Goal: Task Accomplishment & Management: Use online tool/utility

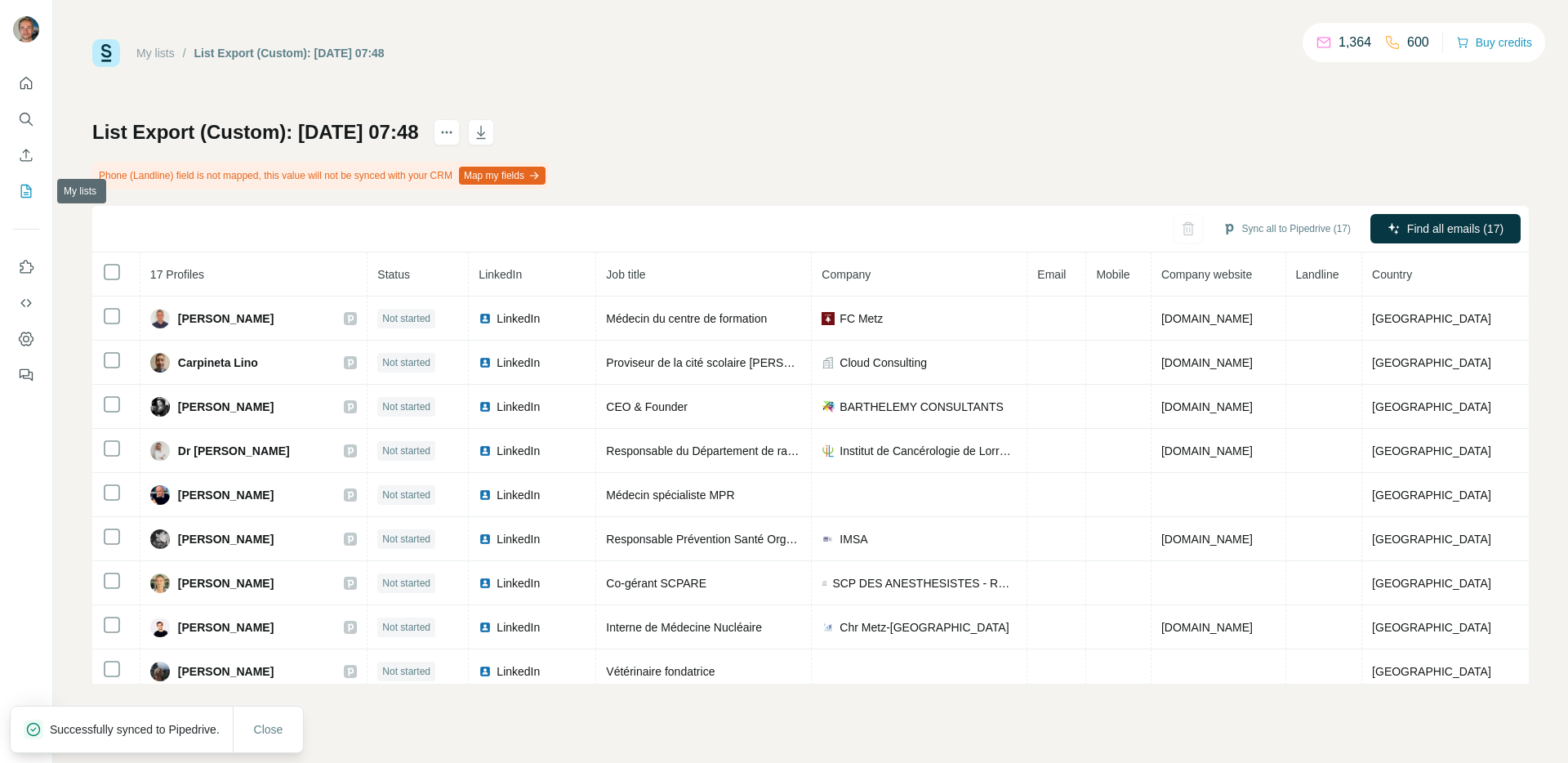
click at [24, 196] on icon "My lists" at bounding box center [27, 191] width 17 height 17
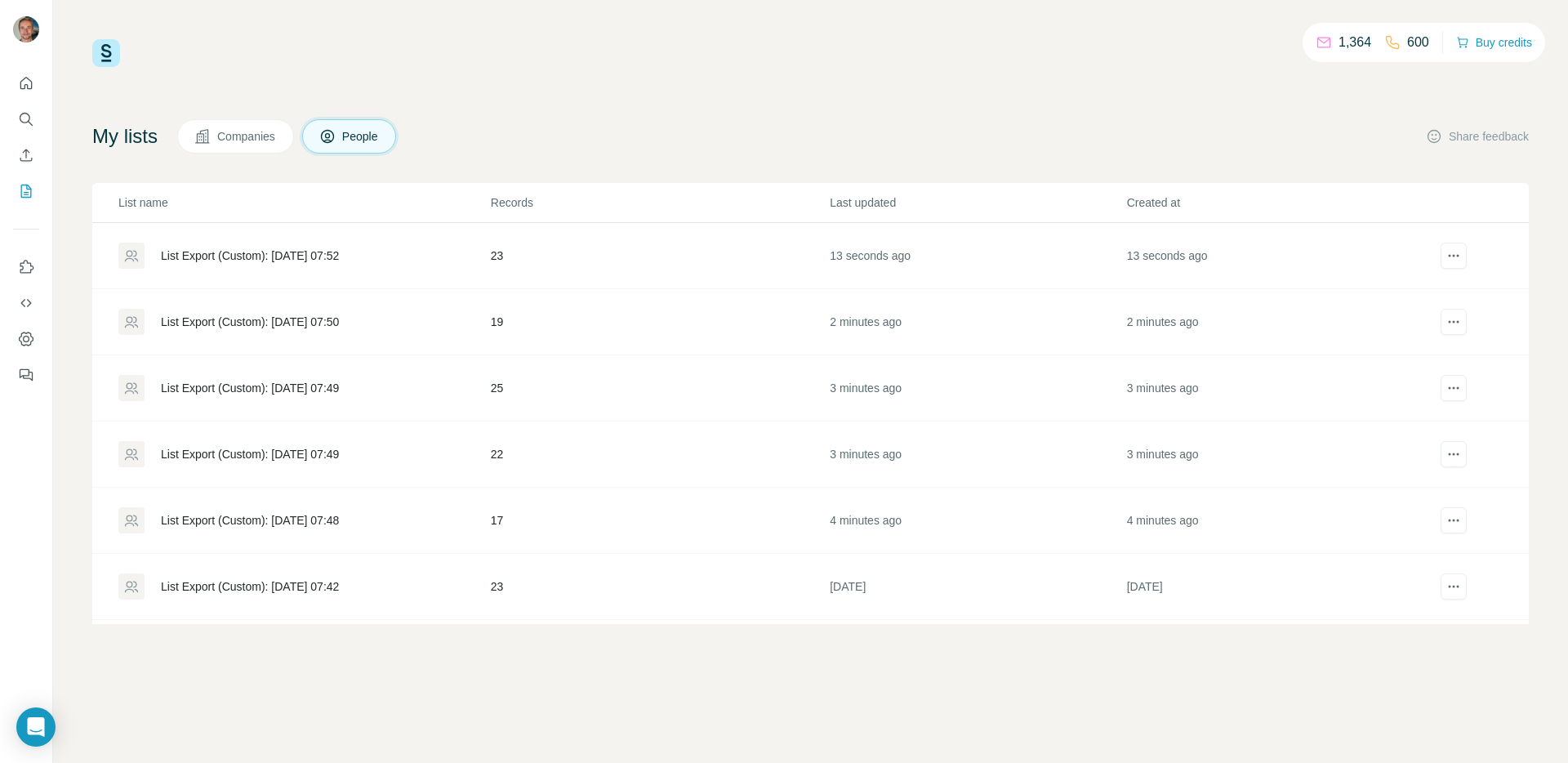
click at [227, 518] on div "List Export (Custom): [DATE] 07:48" at bounding box center [250, 520] width 178 height 17
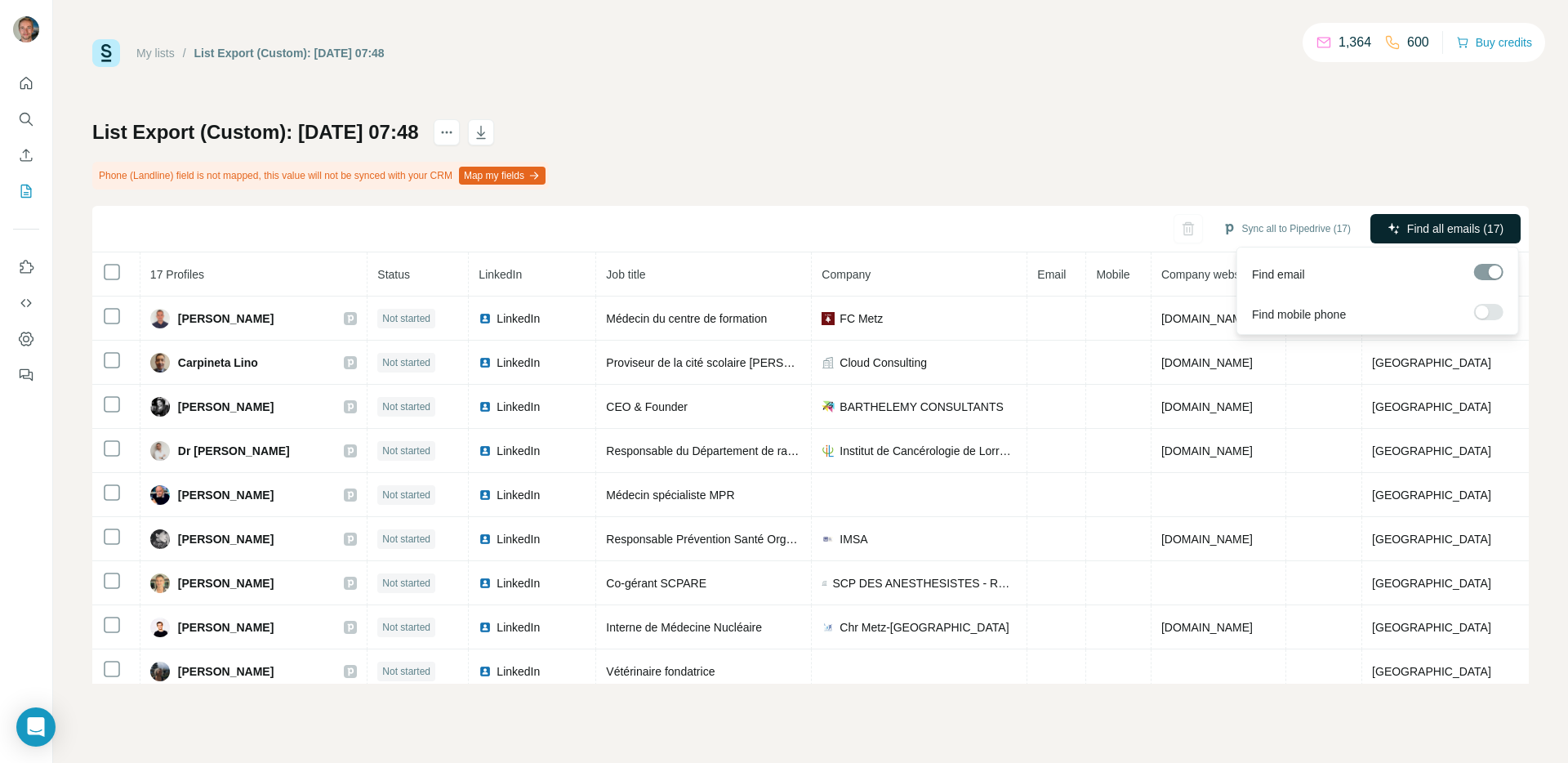
click at [1414, 232] on span "Find all emails (17)" at bounding box center [1455, 228] width 97 height 17
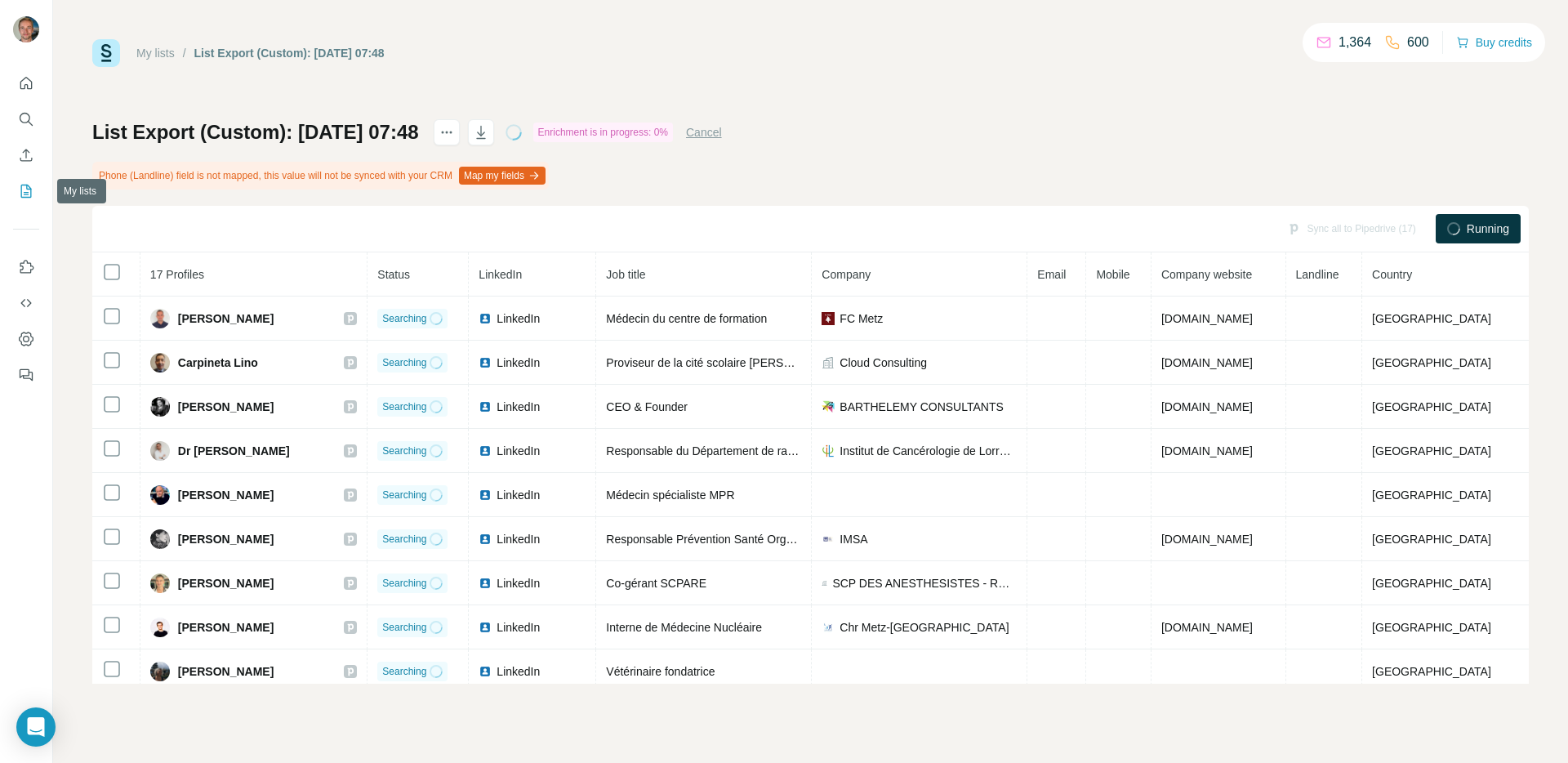
click at [22, 197] on icon "My lists" at bounding box center [26, 191] width 11 height 13
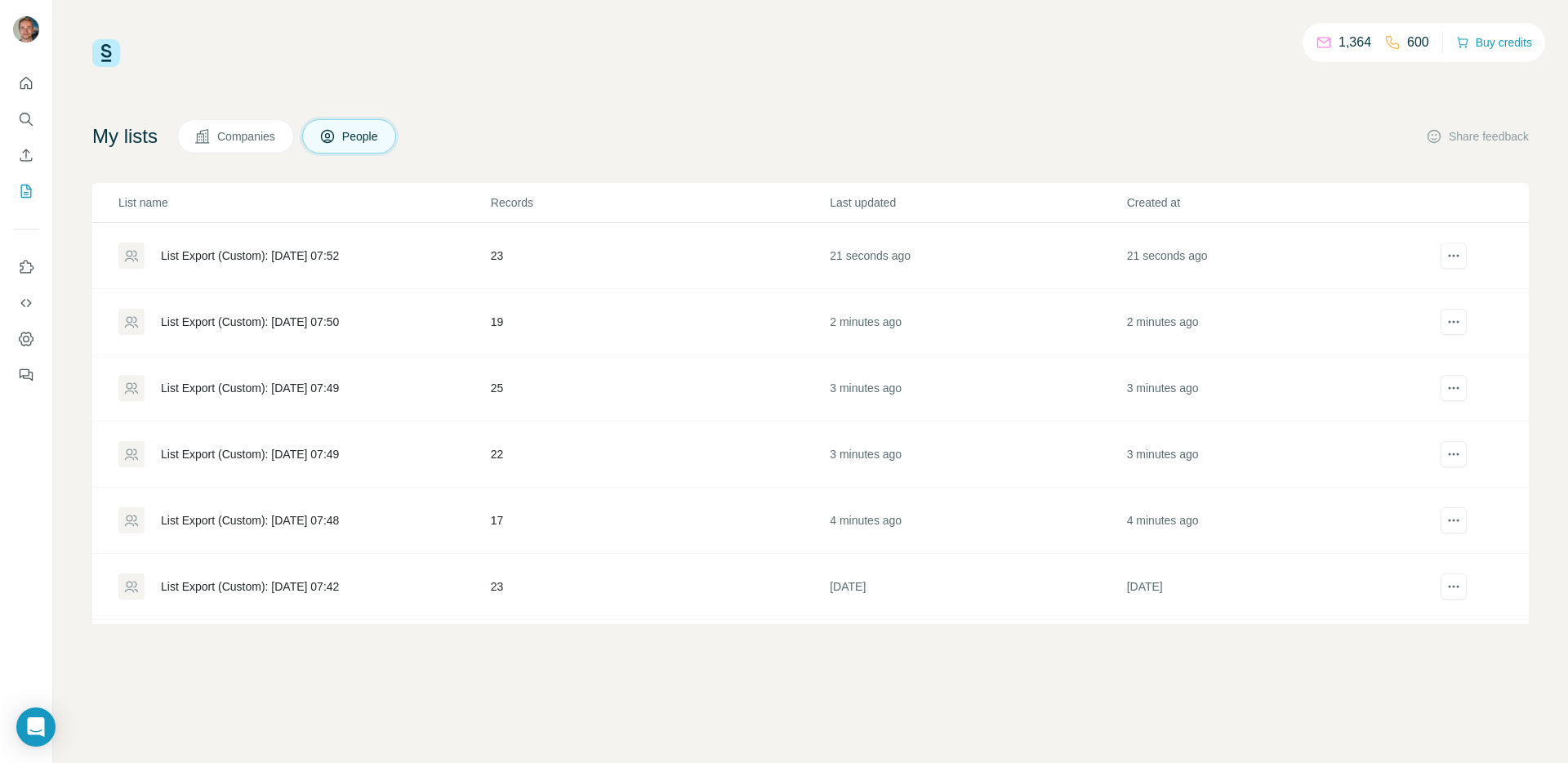
click at [265, 457] on div "List Export (Custom): [DATE] 07:49" at bounding box center [250, 454] width 178 height 17
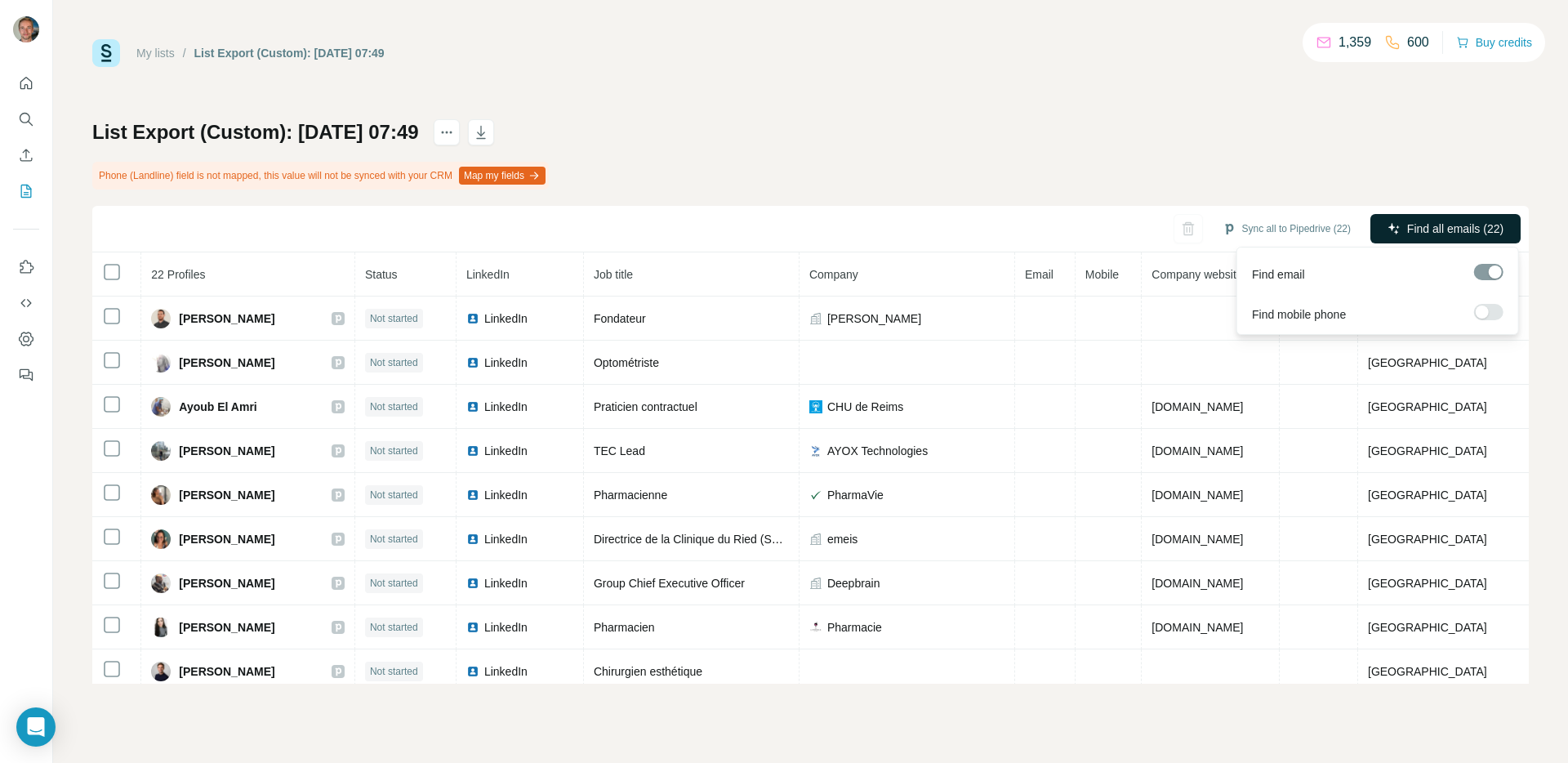
click at [1427, 227] on span "Find all emails (22)" at bounding box center [1455, 228] width 97 height 17
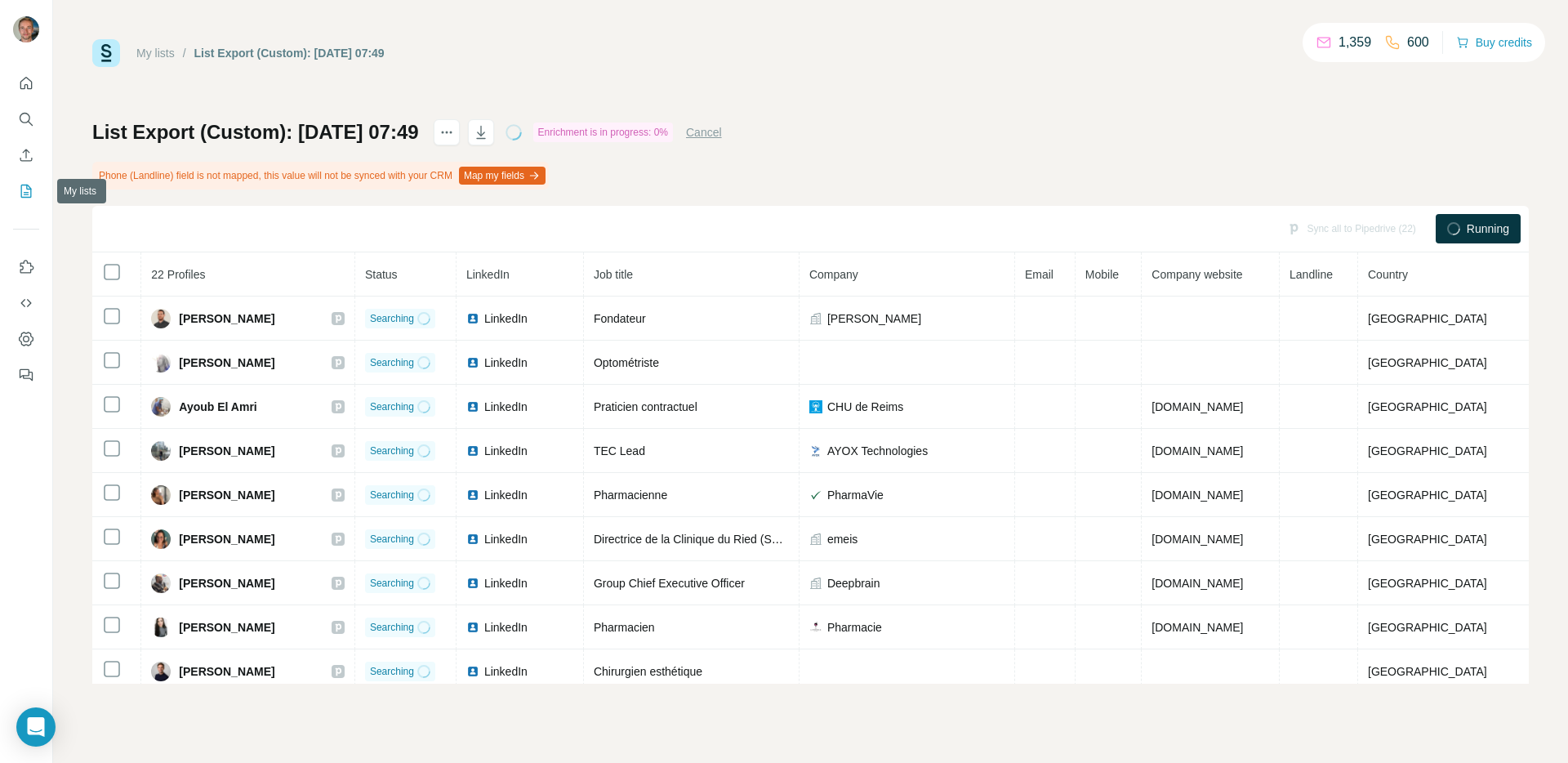
click at [16, 183] on button "My lists" at bounding box center [26, 191] width 26 height 29
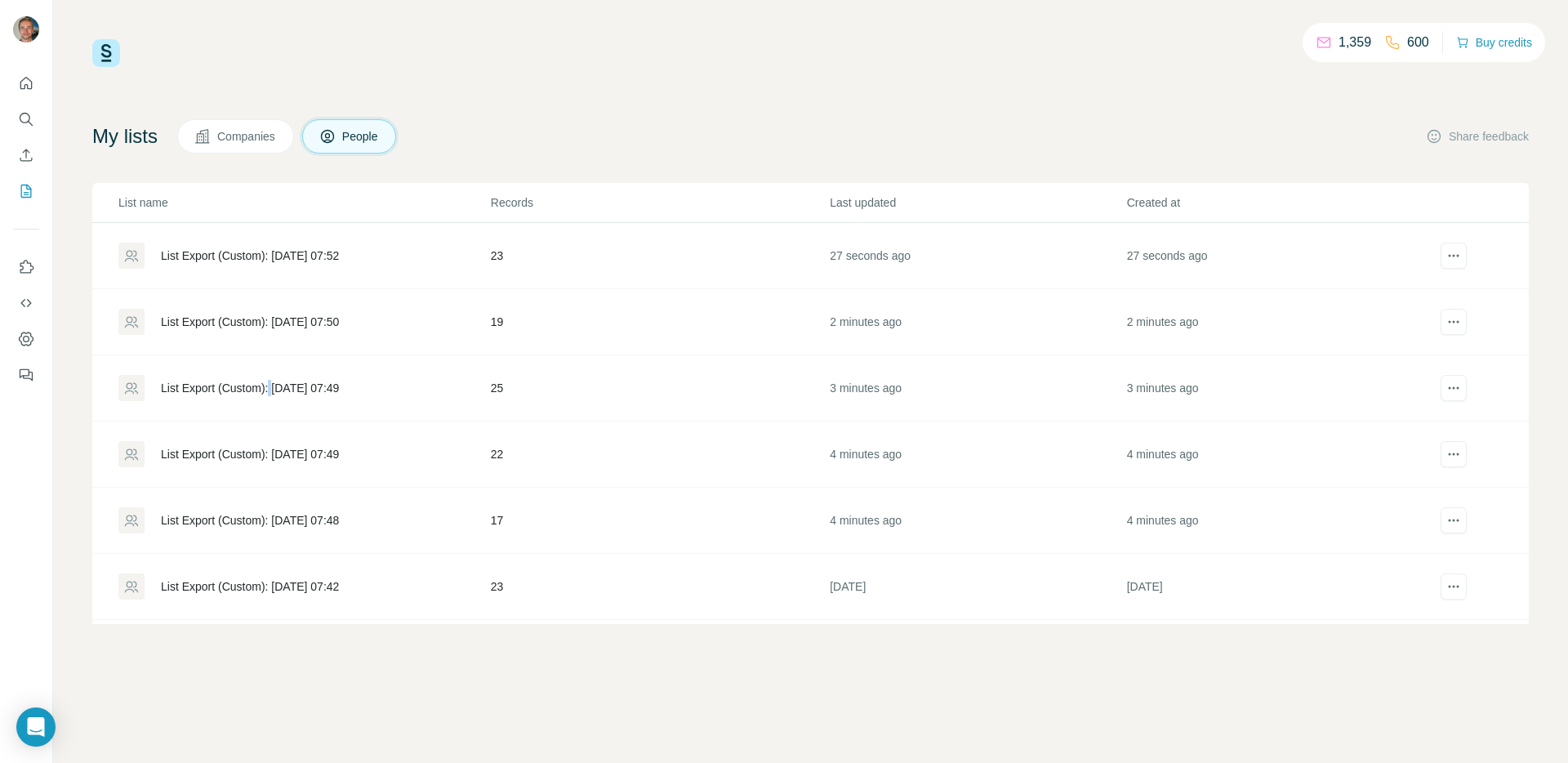
click at [278, 381] on div "List Export (Custom): [DATE] 07:49" at bounding box center [250, 388] width 178 height 17
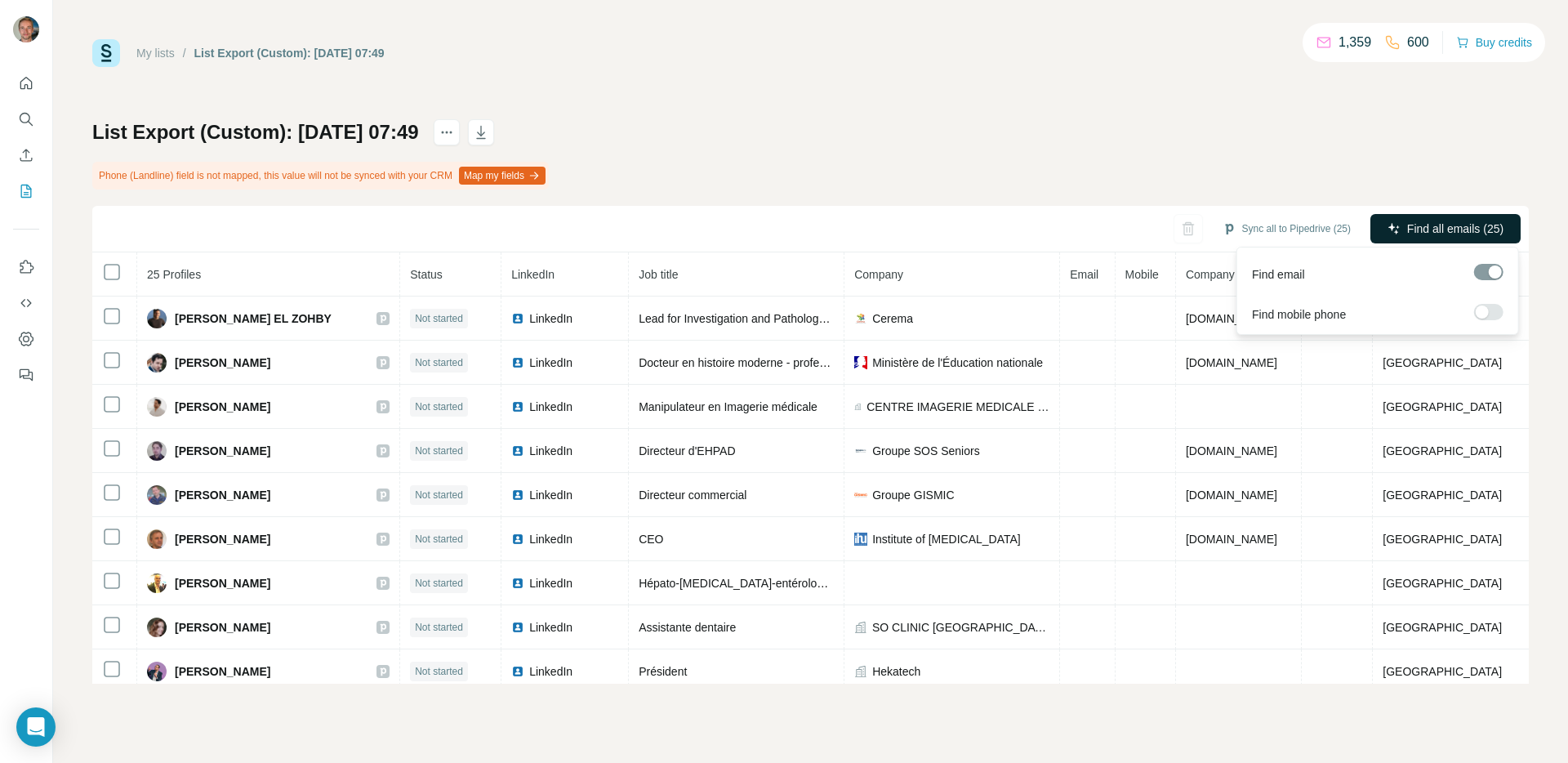
click at [1448, 215] on button "Find all emails (25)" at bounding box center [1445, 228] width 150 height 29
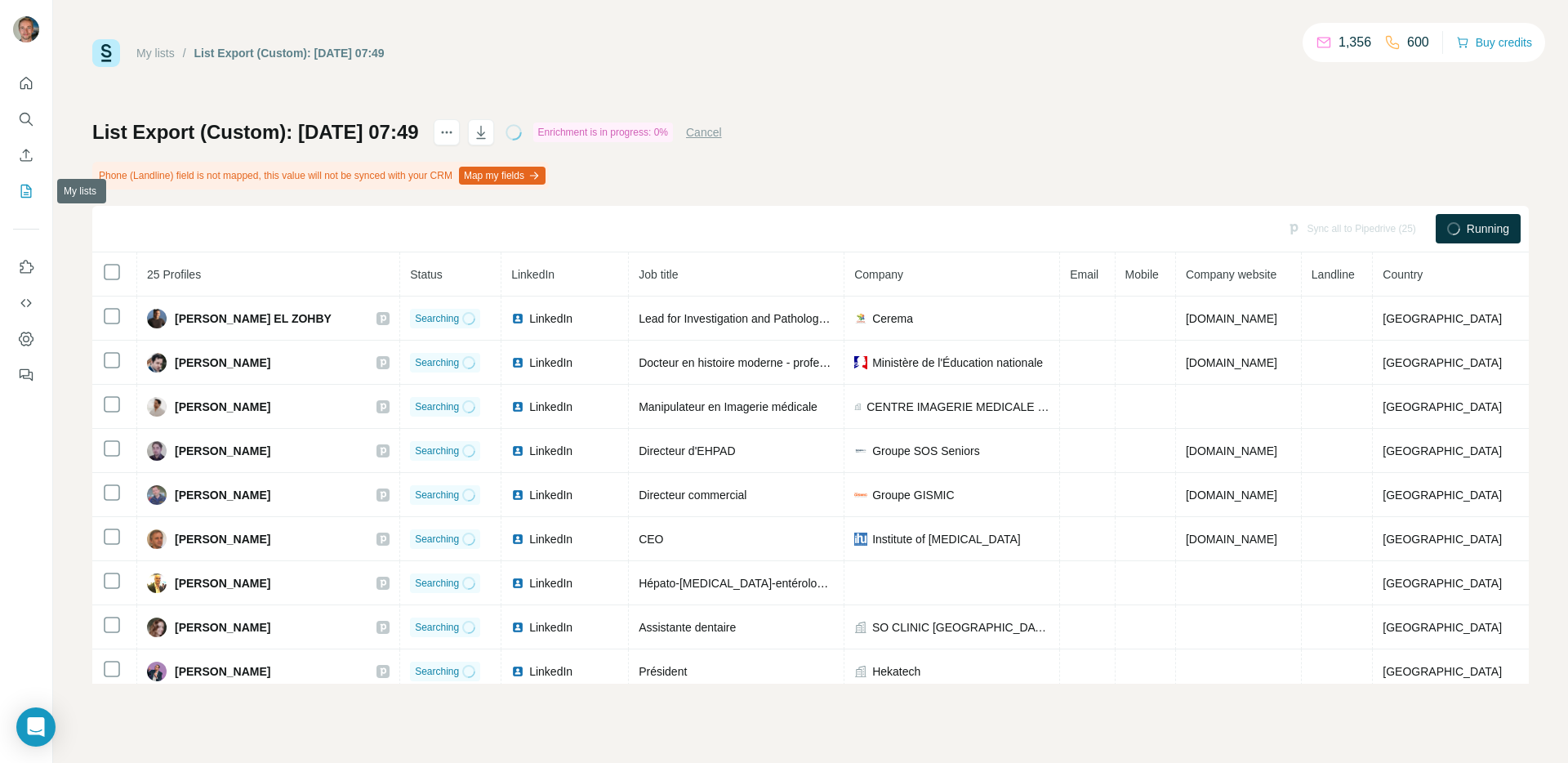
click at [18, 193] on icon "My lists" at bounding box center [27, 191] width 17 height 17
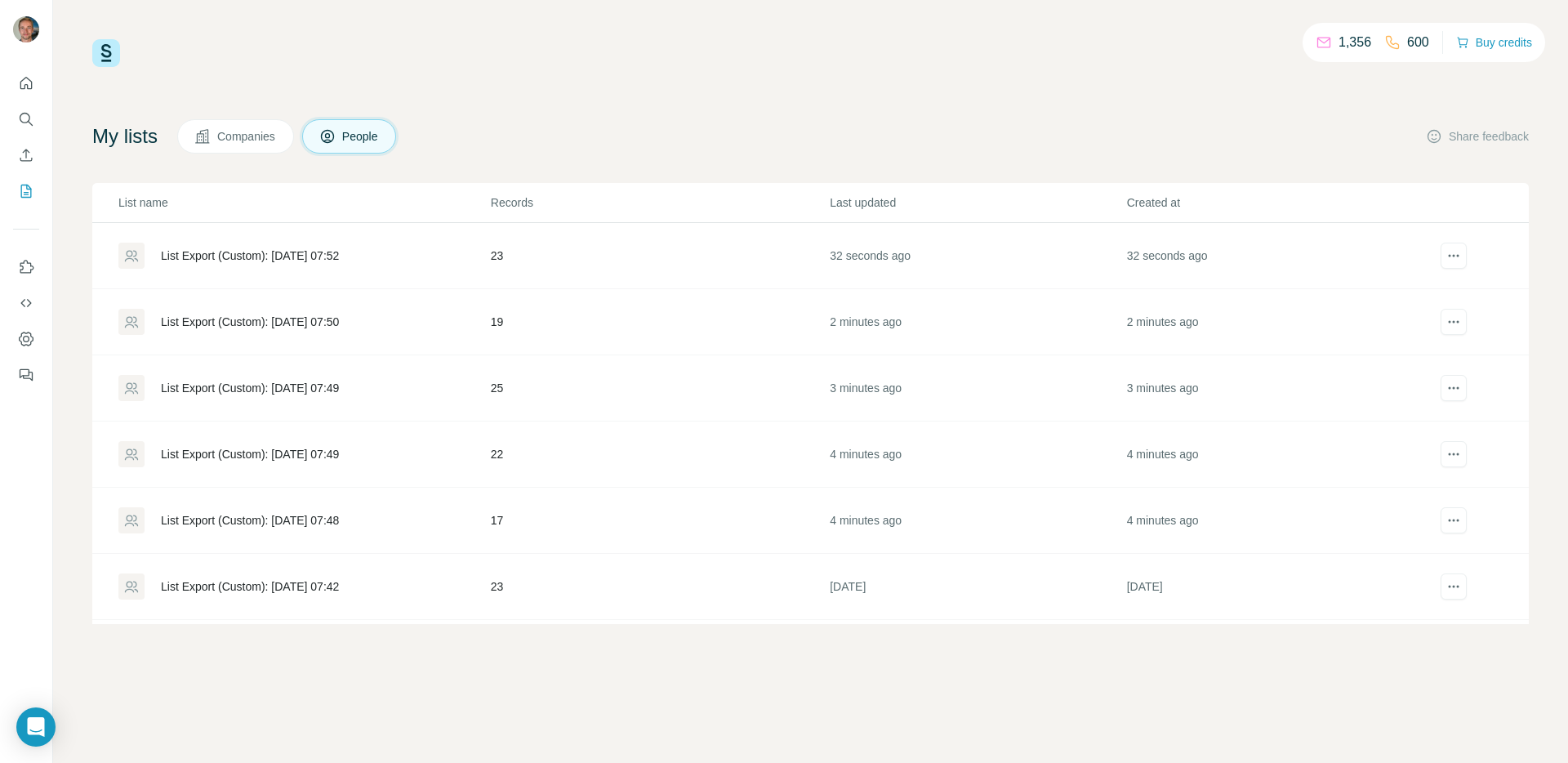
click at [338, 320] on div "List Export (Custom): [DATE] 07:50" at bounding box center [250, 322] width 178 height 17
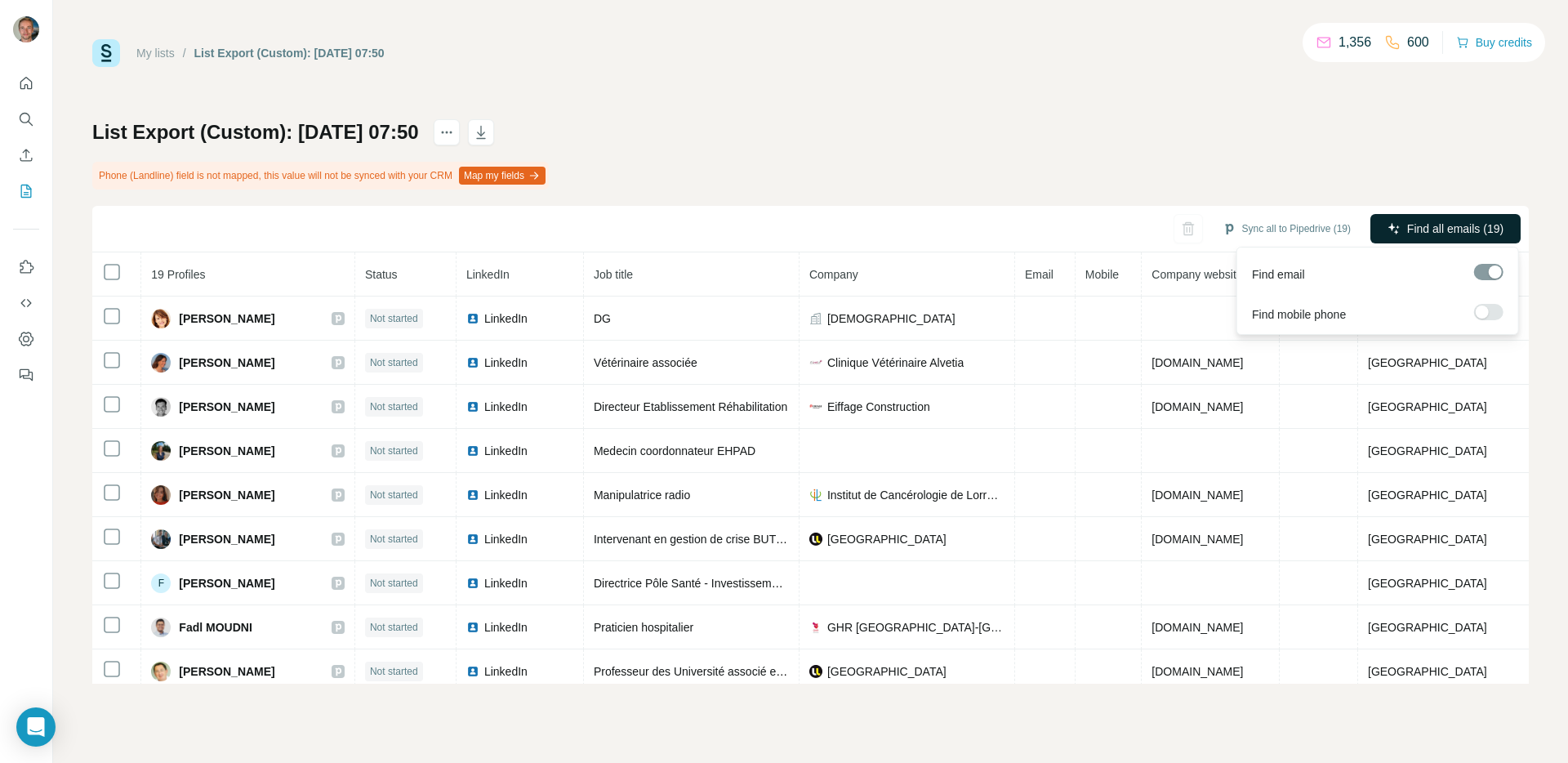
click at [1470, 223] on span "Find all emails (19)" at bounding box center [1455, 228] width 97 height 17
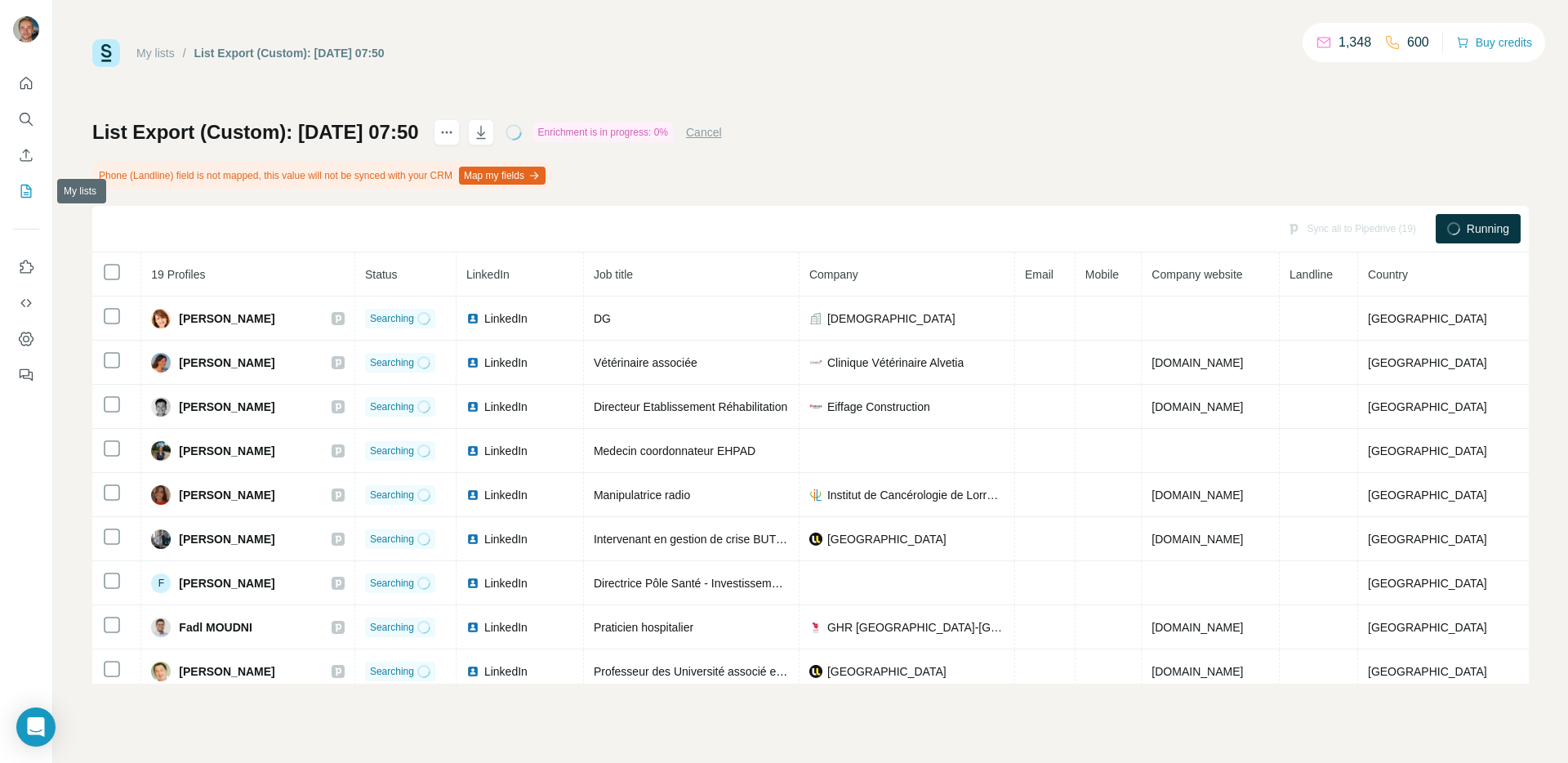
click at [23, 187] on icon "My lists" at bounding box center [27, 191] width 17 height 17
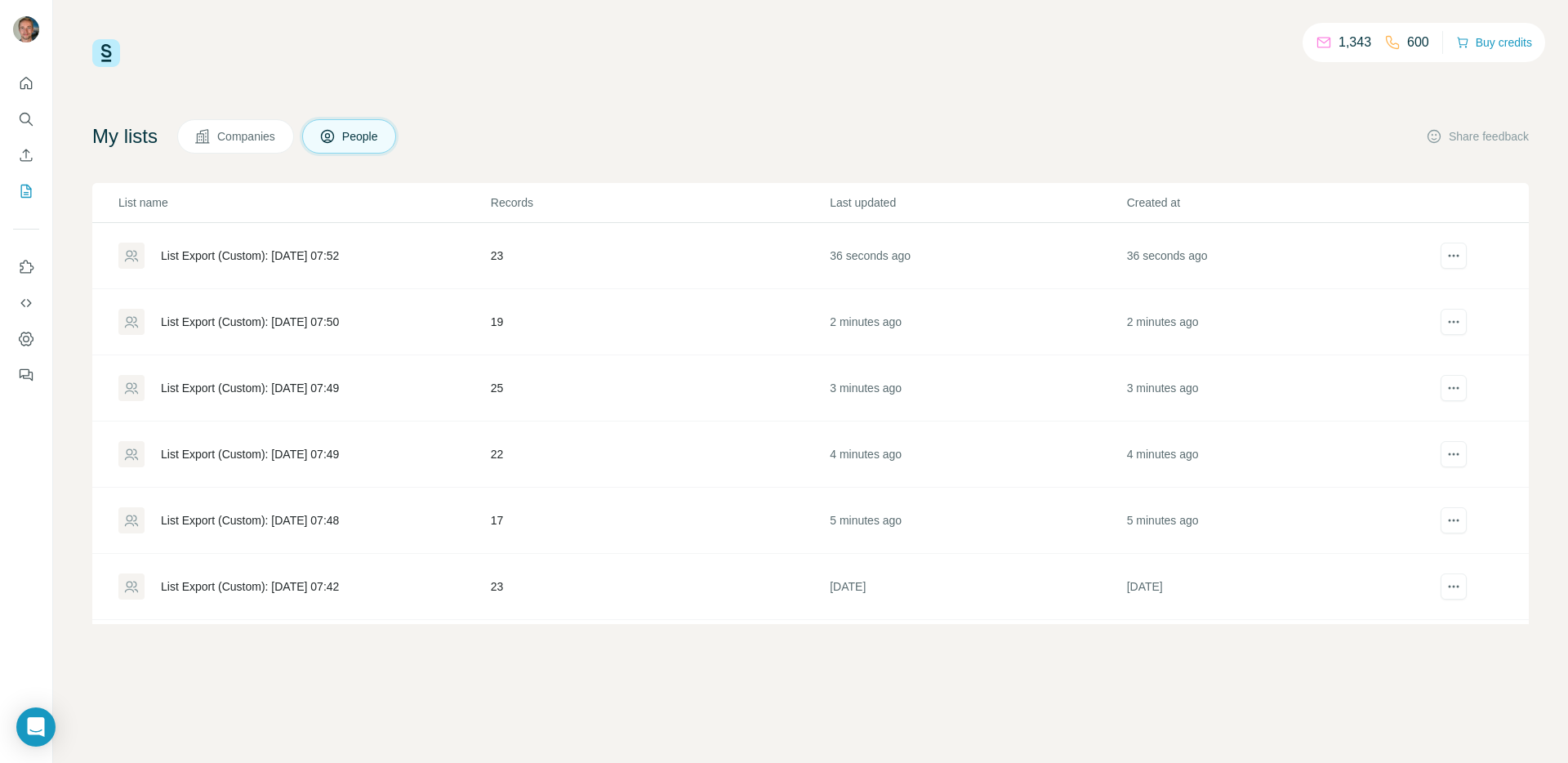
click at [282, 284] on td "List Export (Custom): [DATE] 07:52" at bounding box center [291, 255] width 398 height 66
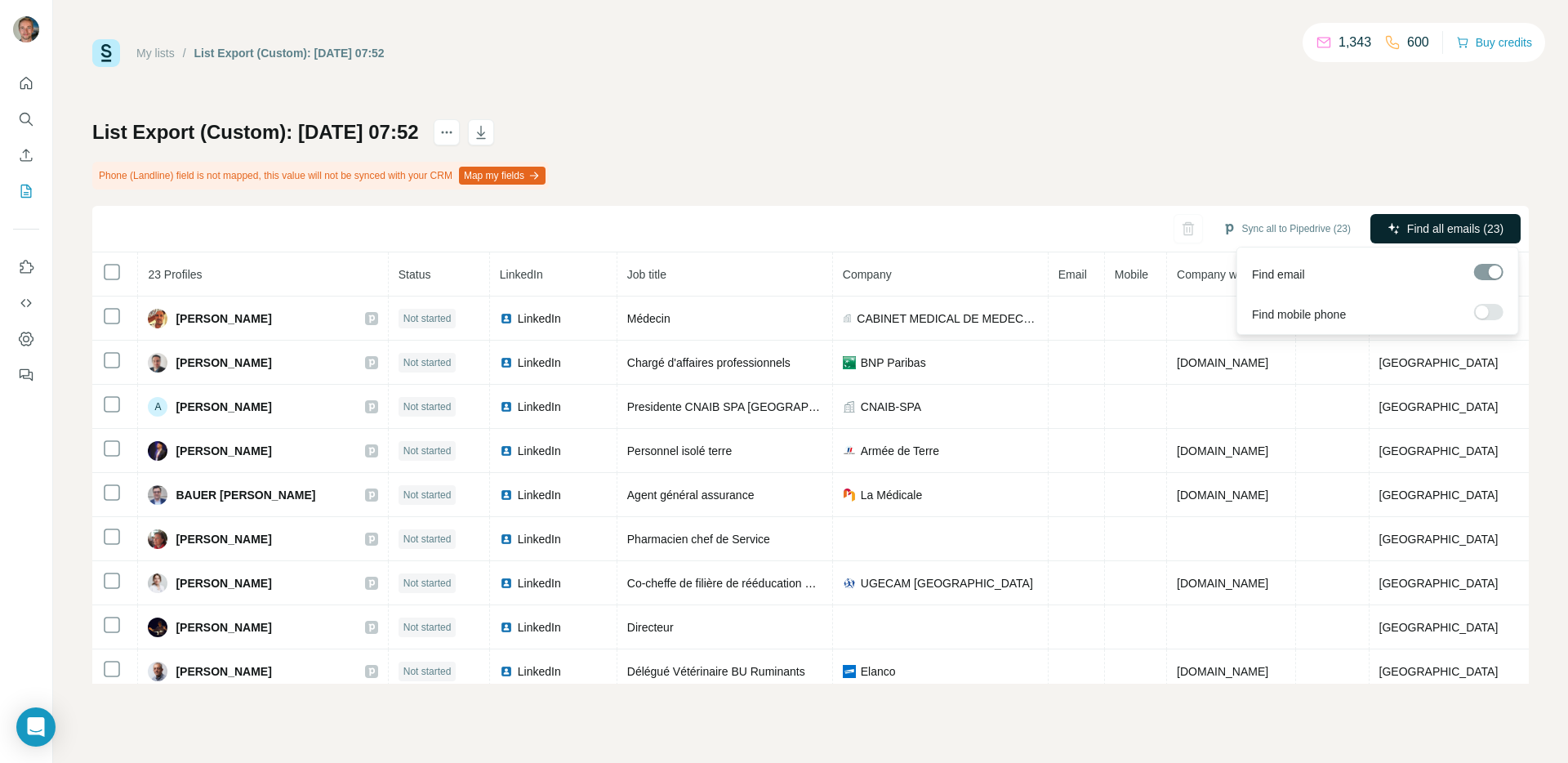
click at [1426, 236] on span "Find all emails (23)" at bounding box center [1455, 228] width 97 height 17
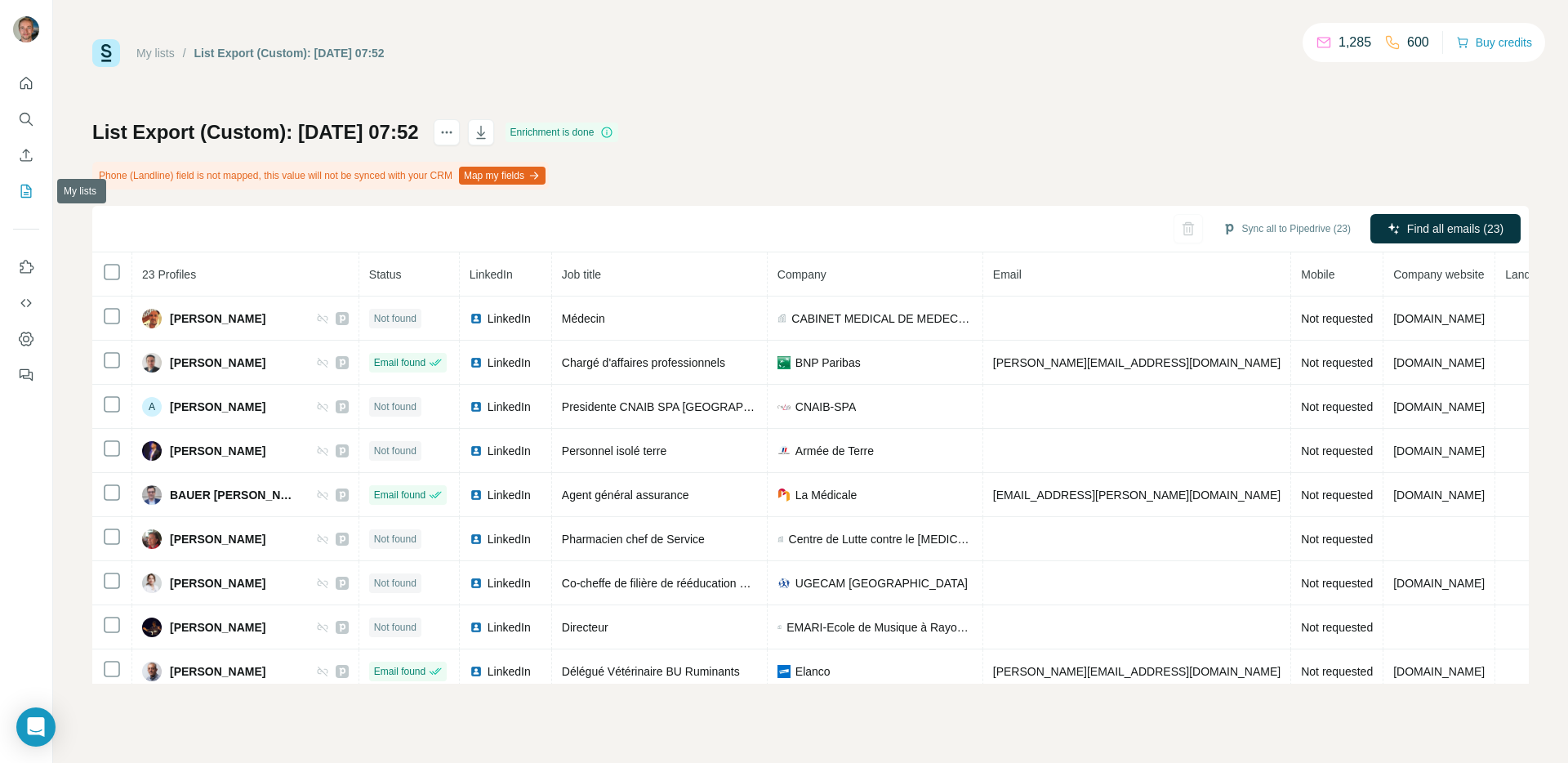
click at [25, 195] on icon "My lists" at bounding box center [27, 191] width 17 height 17
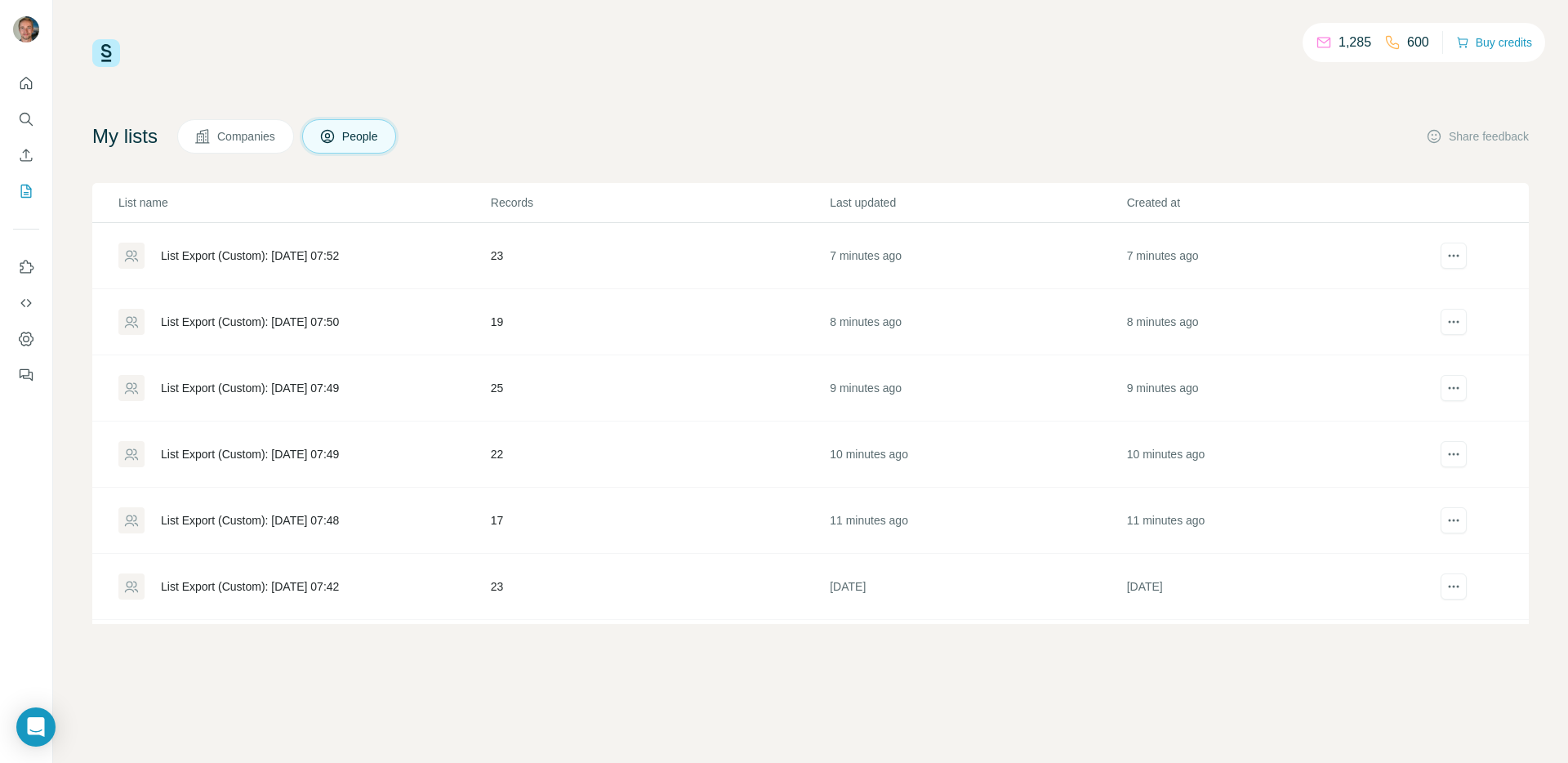
click at [270, 516] on div "List Export (Custom): [DATE] 07:48" at bounding box center [250, 520] width 178 height 17
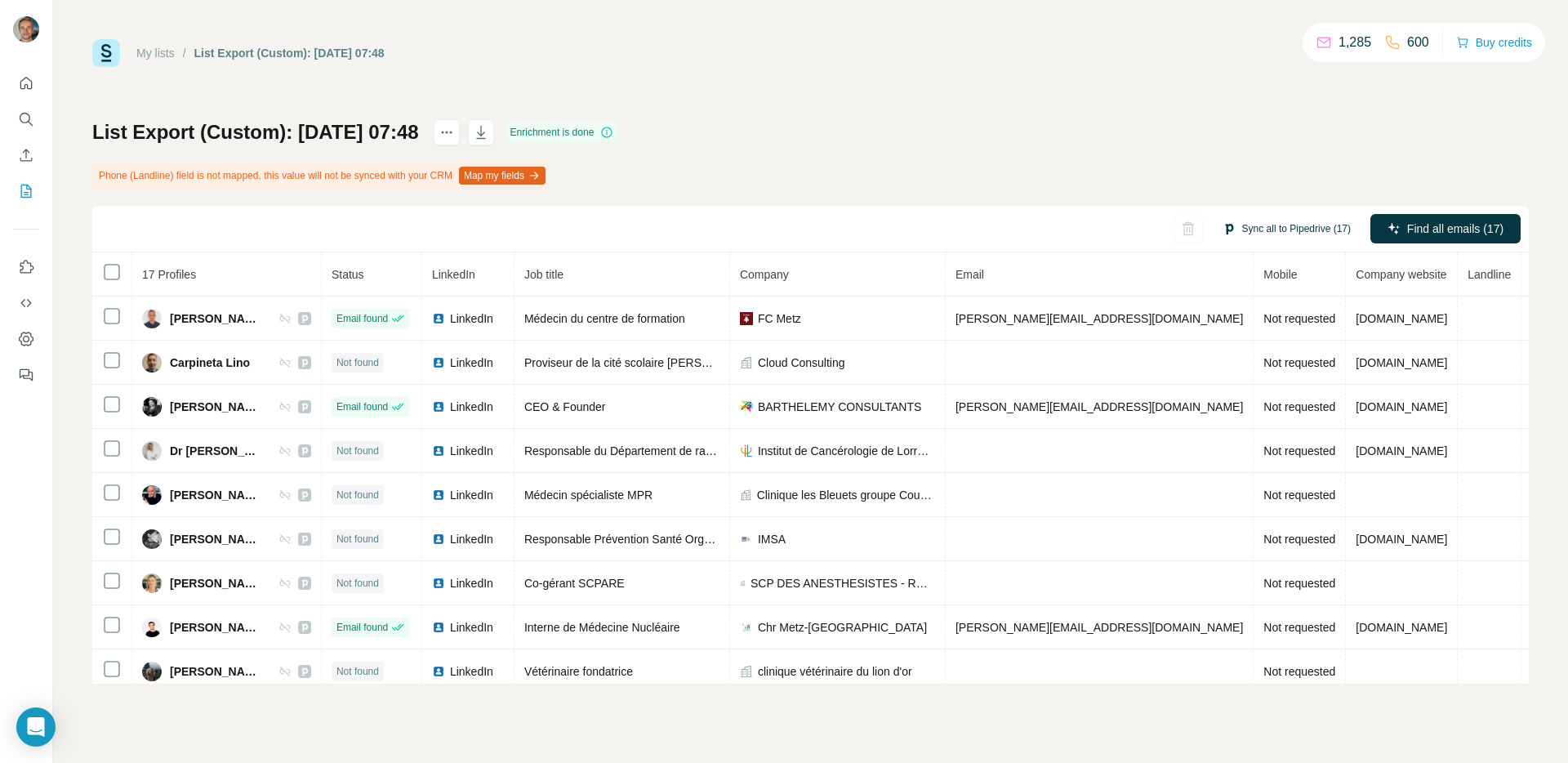
click at [1257, 226] on button "Sync all to Pipedrive (17)" at bounding box center [1286, 228] width 151 height 24
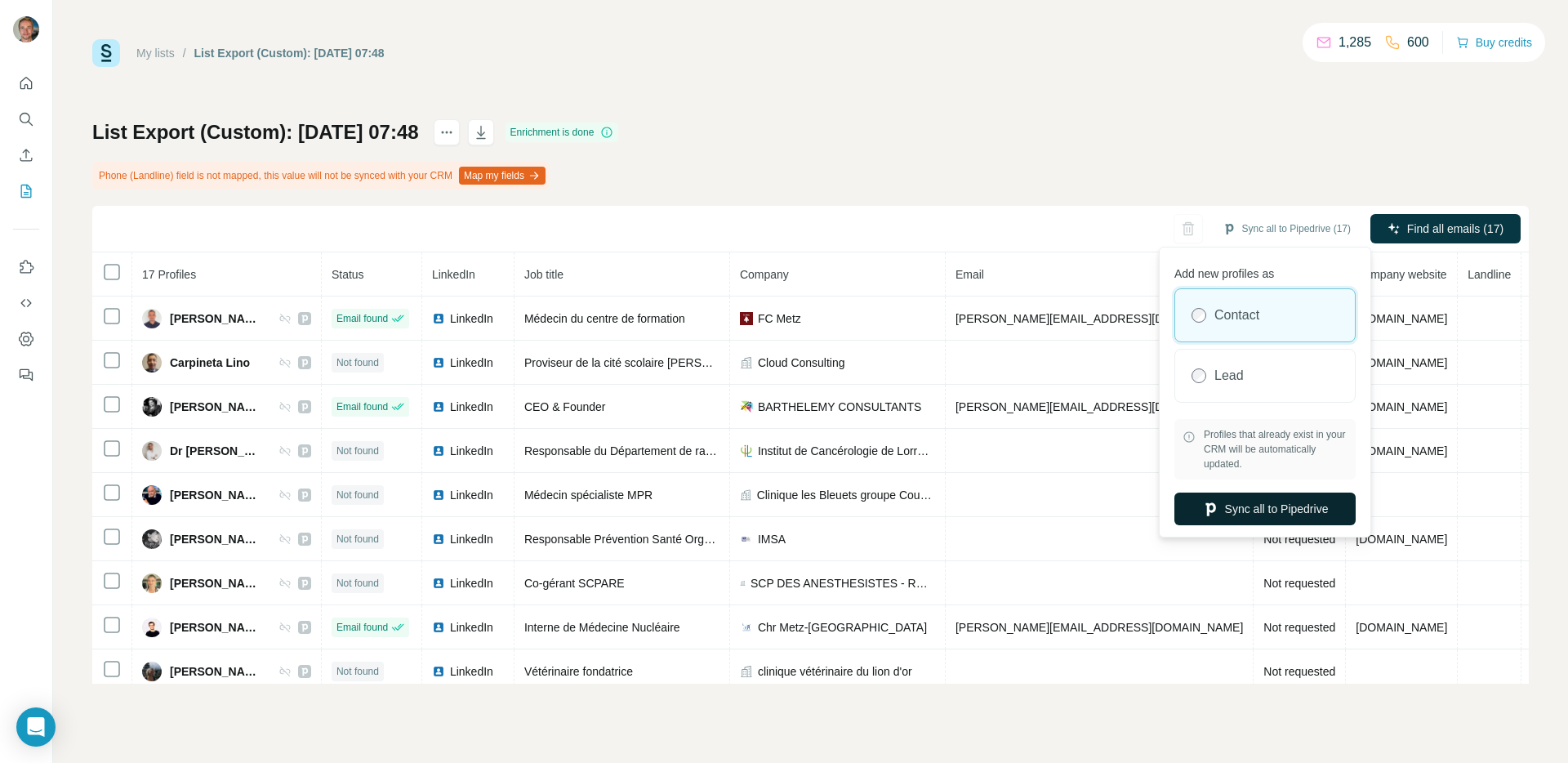
click at [1212, 501] on icon "button" at bounding box center [1210, 509] width 17 height 17
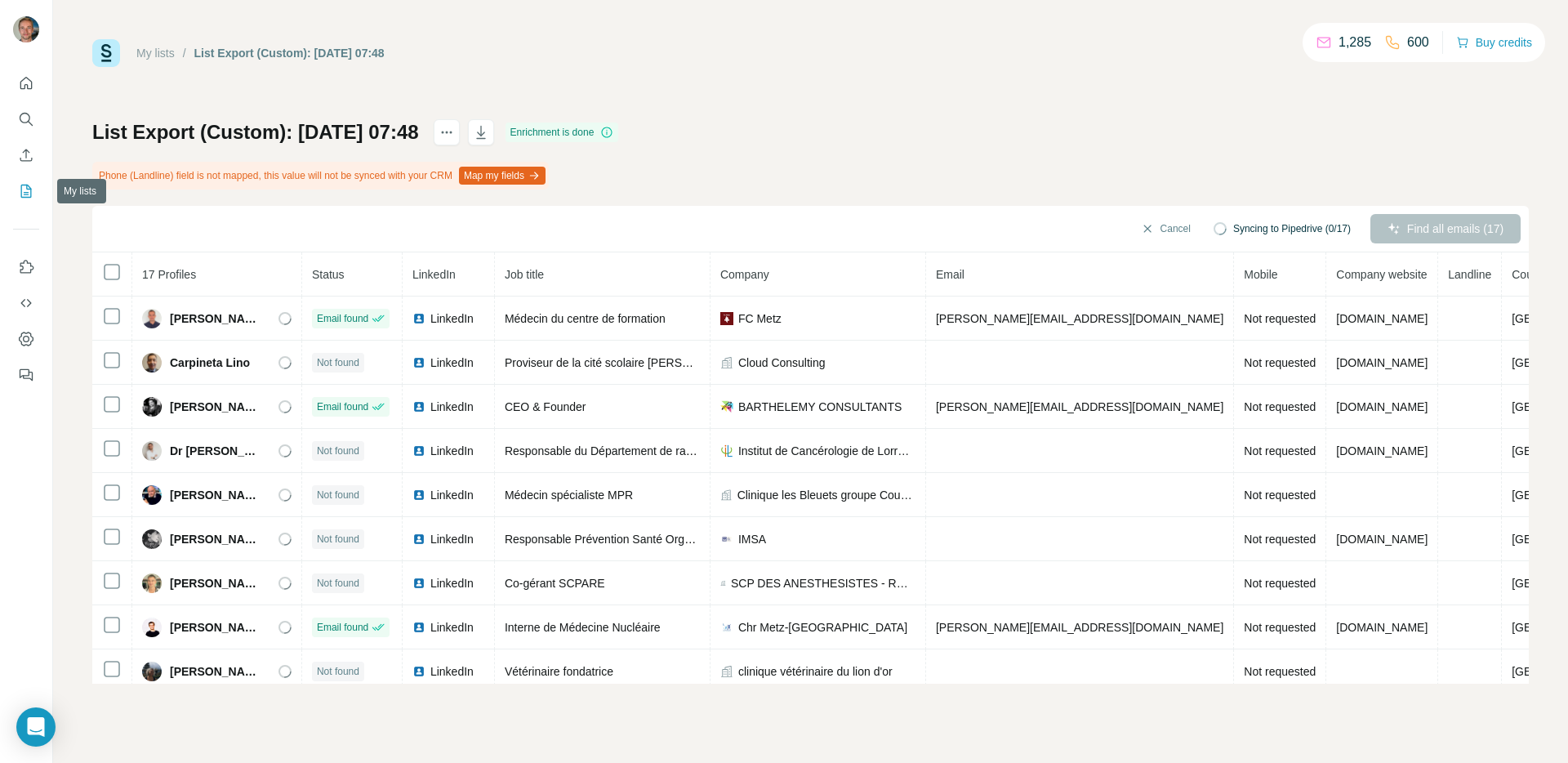
click at [23, 181] on button "My lists" at bounding box center [26, 191] width 26 height 29
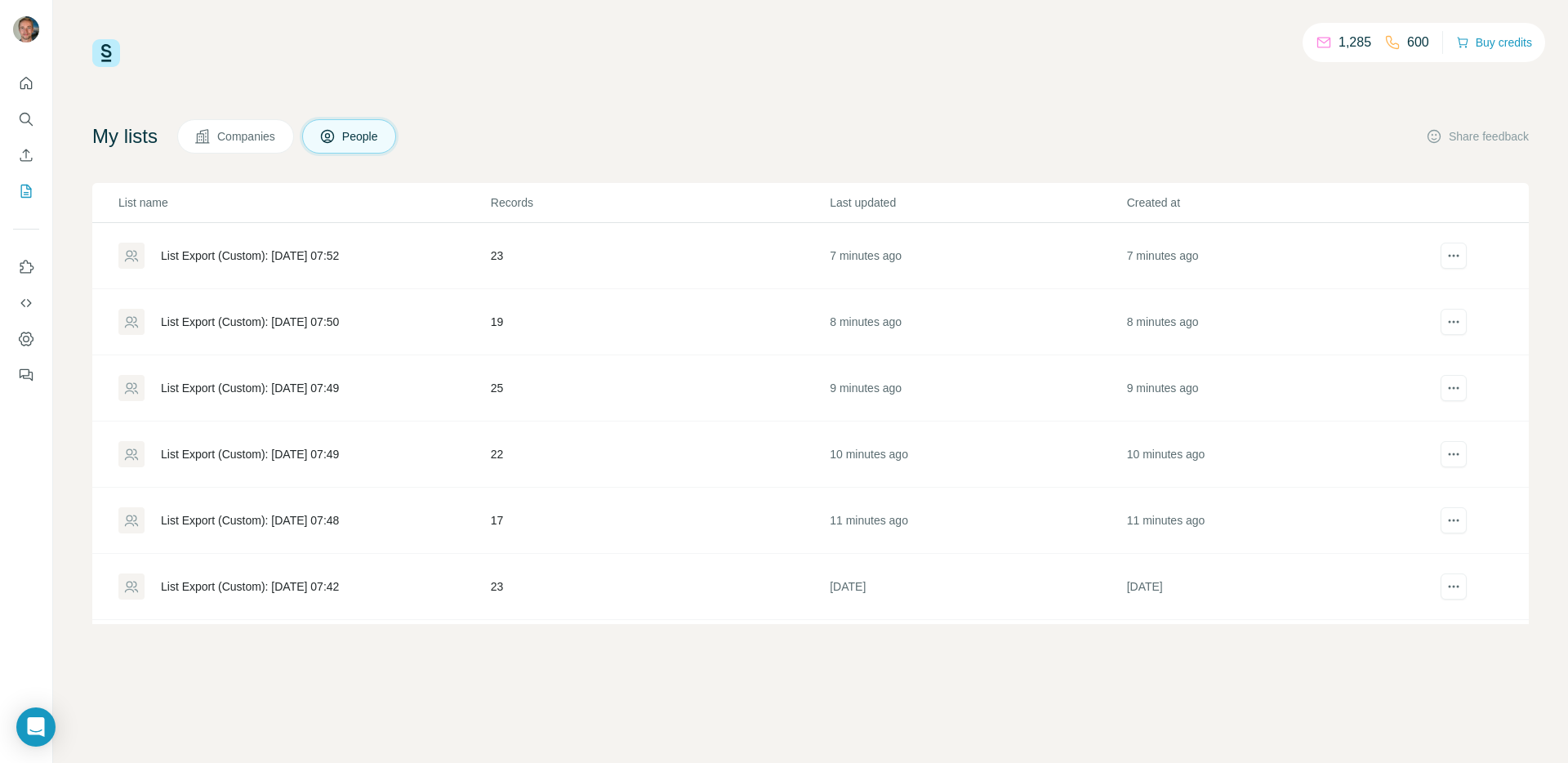
click at [249, 453] on div "List Export (Custom): [DATE] 07:49" at bounding box center [250, 454] width 178 height 17
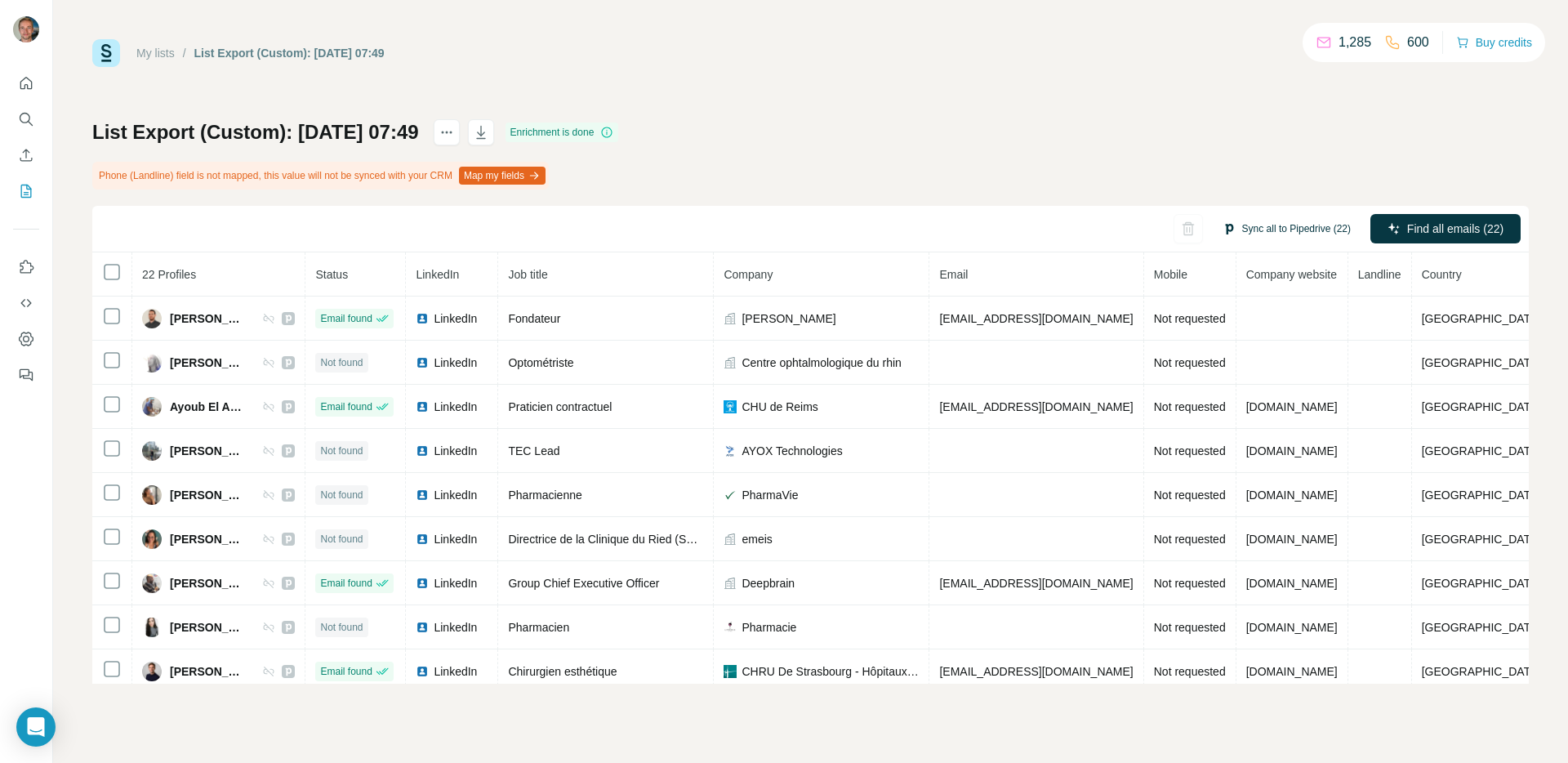
click at [1264, 229] on button "Sync all to Pipedrive (22)" at bounding box center [1286, 228] width 151 height 24
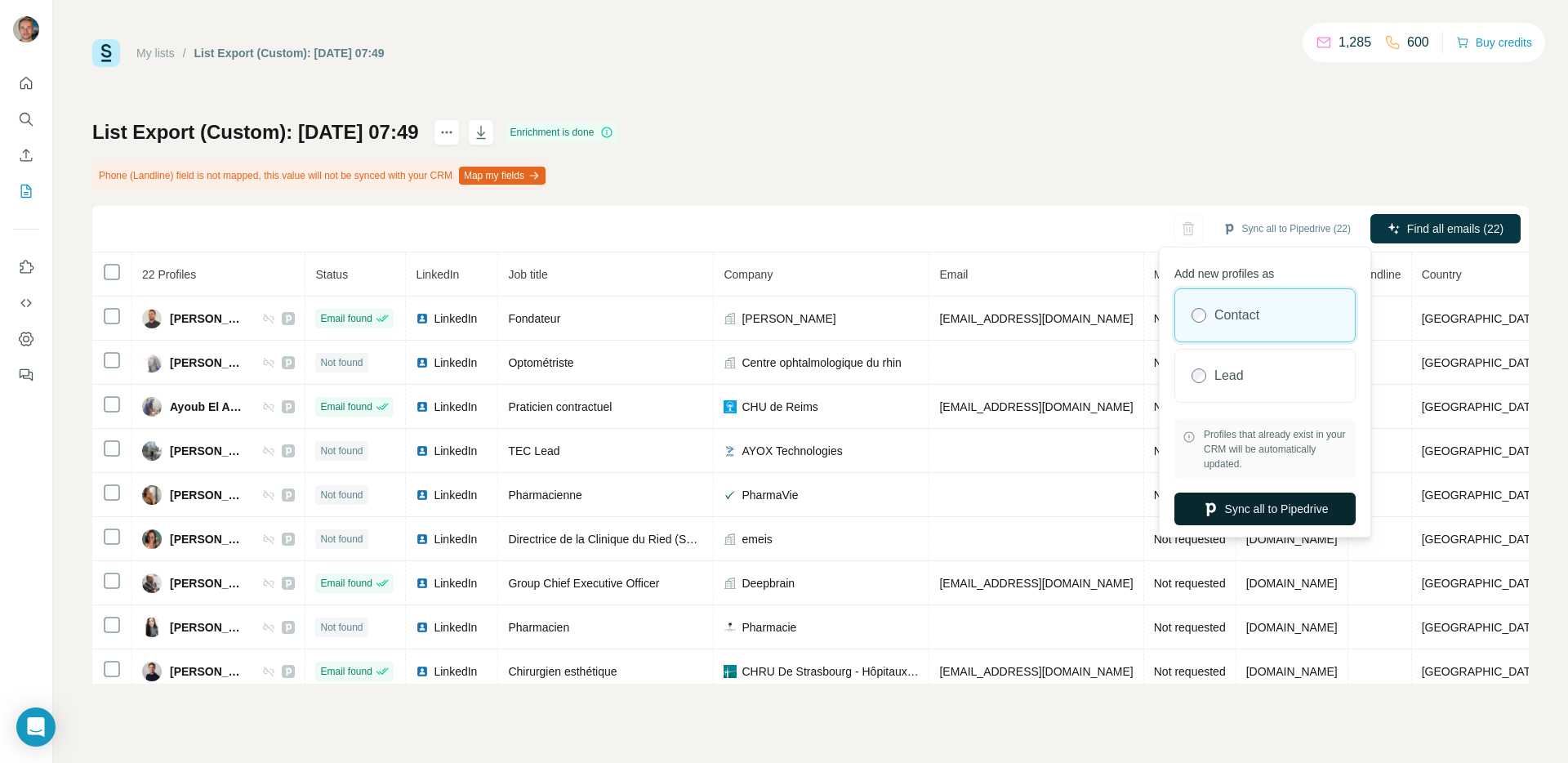
click at [1255, 510] on button "Sync all to Pipedrive" at bounding box center [1264, 509] width 181 height 33
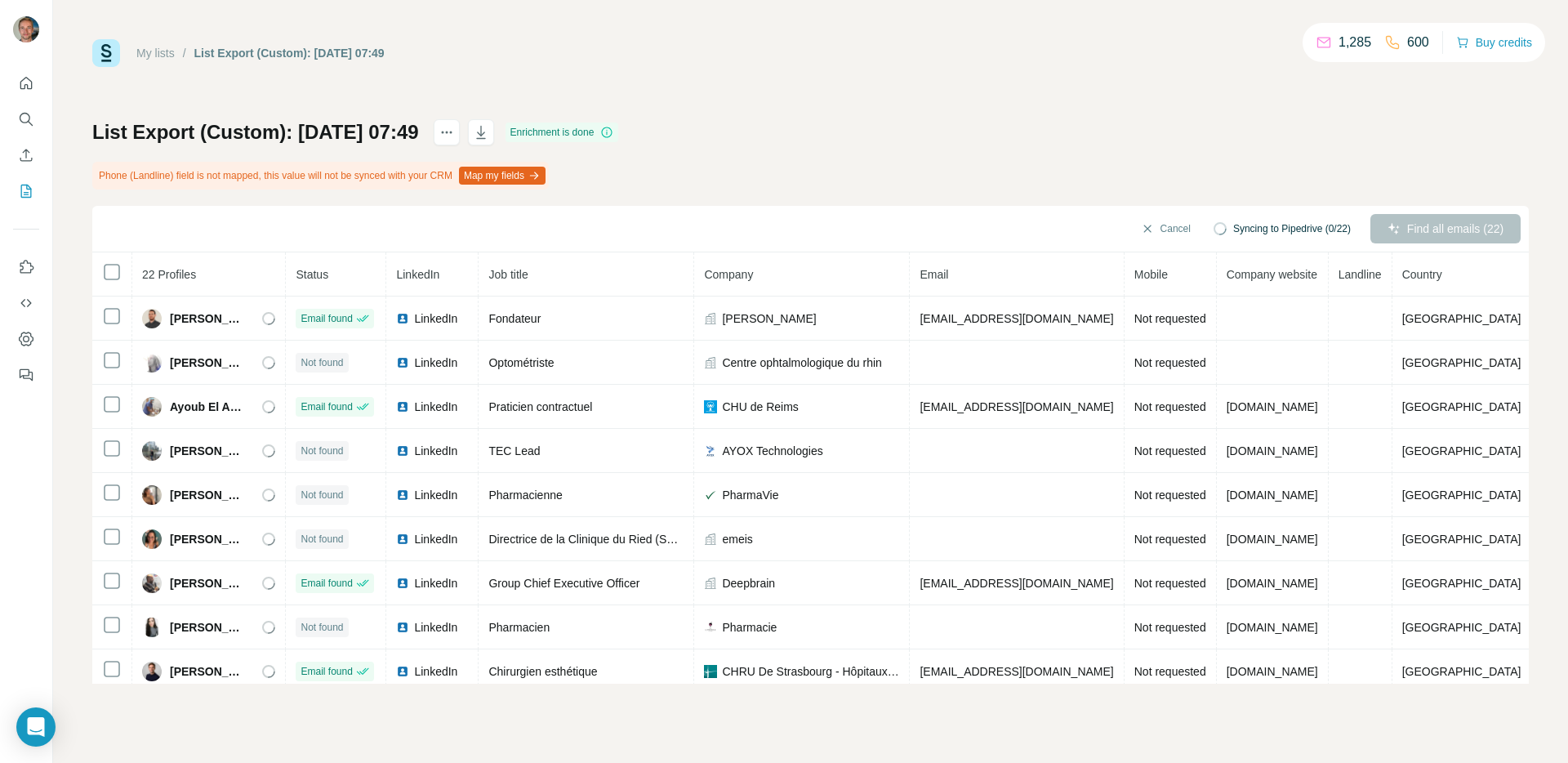
click at [29, 184] on icon "My lists" at bounding box center [27, 191] width 17 height 17
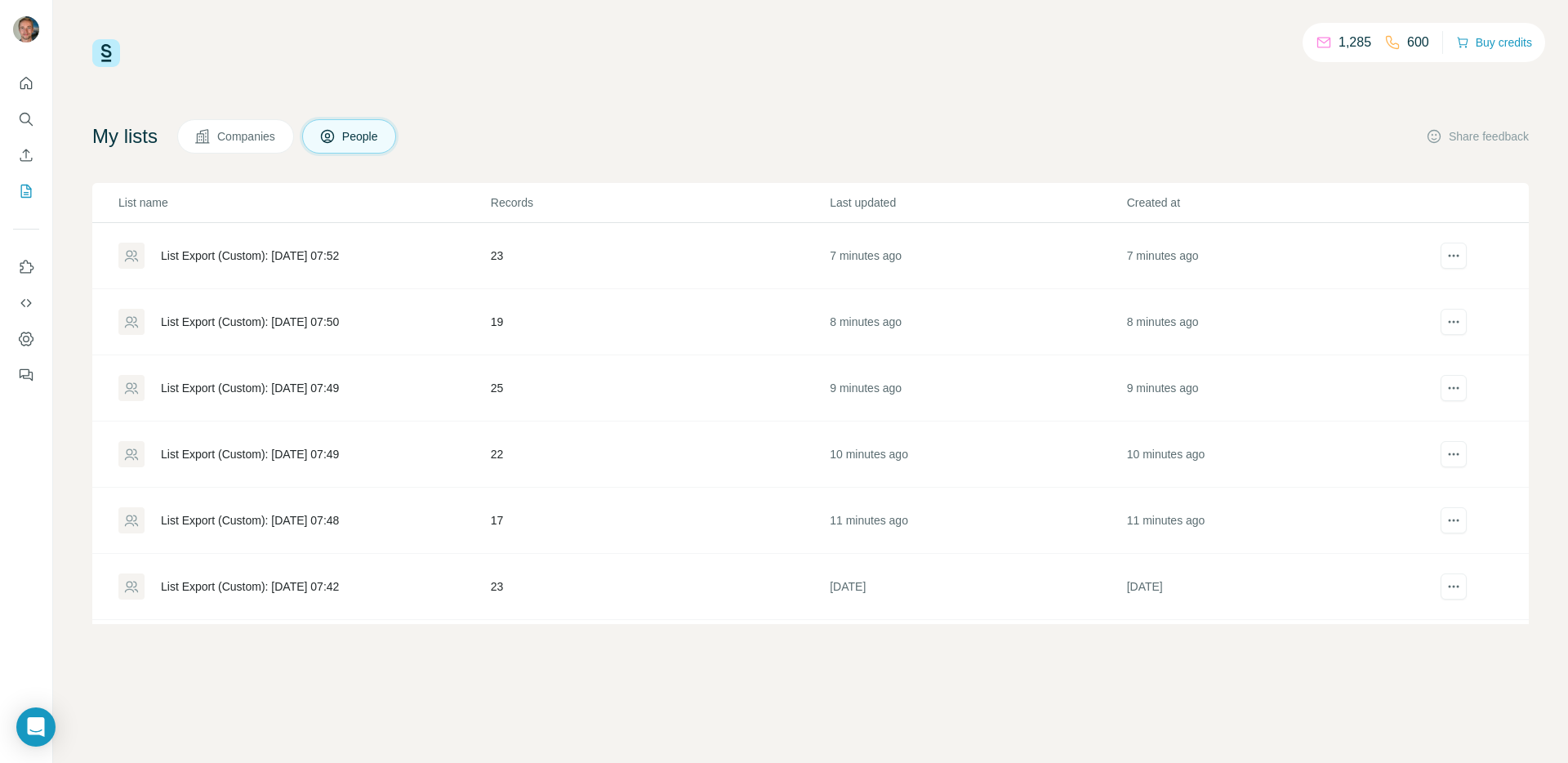
click at [392, 385] on div "List Export (Custom): [DATE] 07:49" at bounding box center [303, 388] width 371 height 26
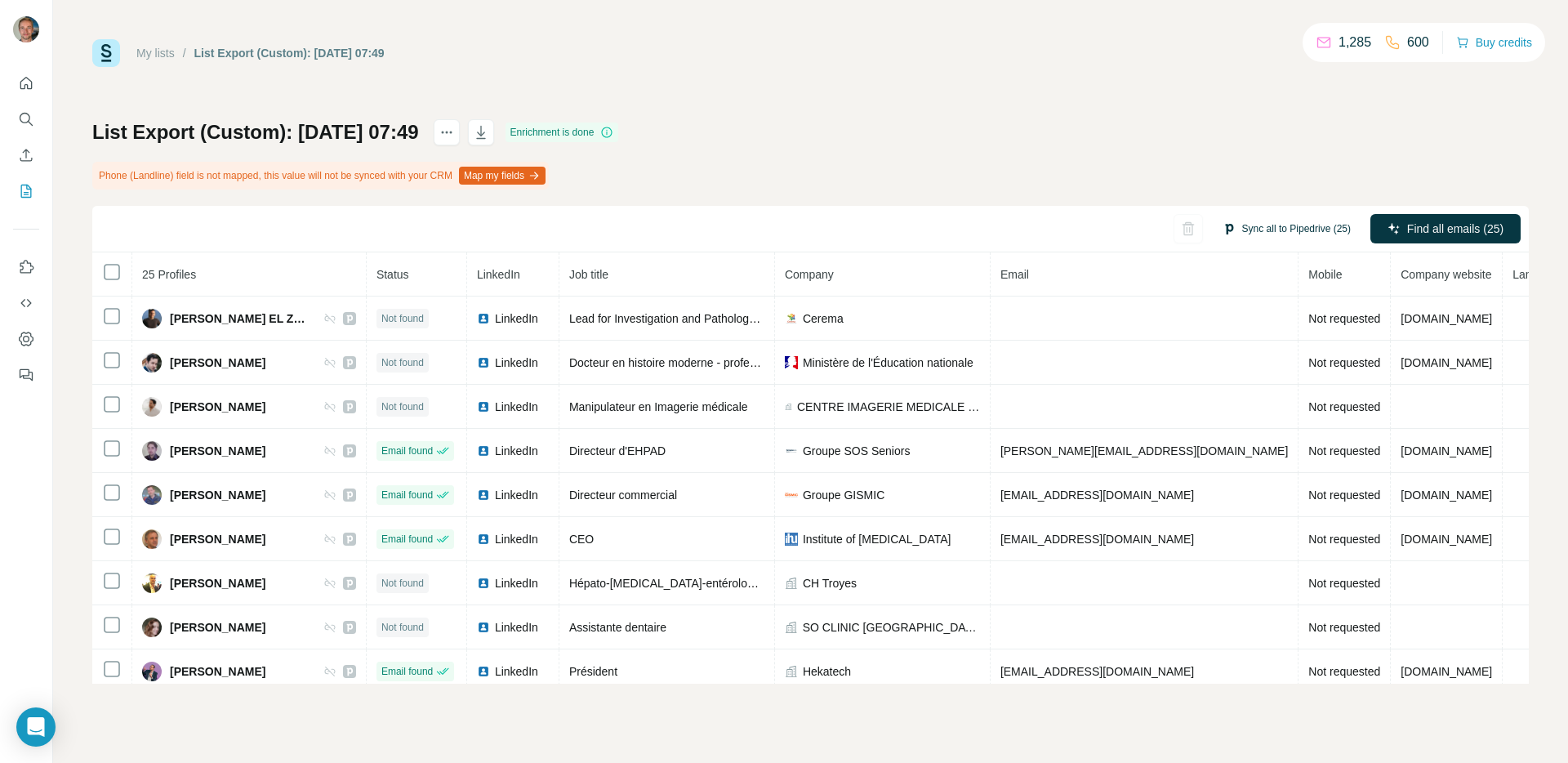
click at [1318, 221] on button "Sync all to Pipedrive (25)" at bounding box center [1286, 228] width 151 height 24
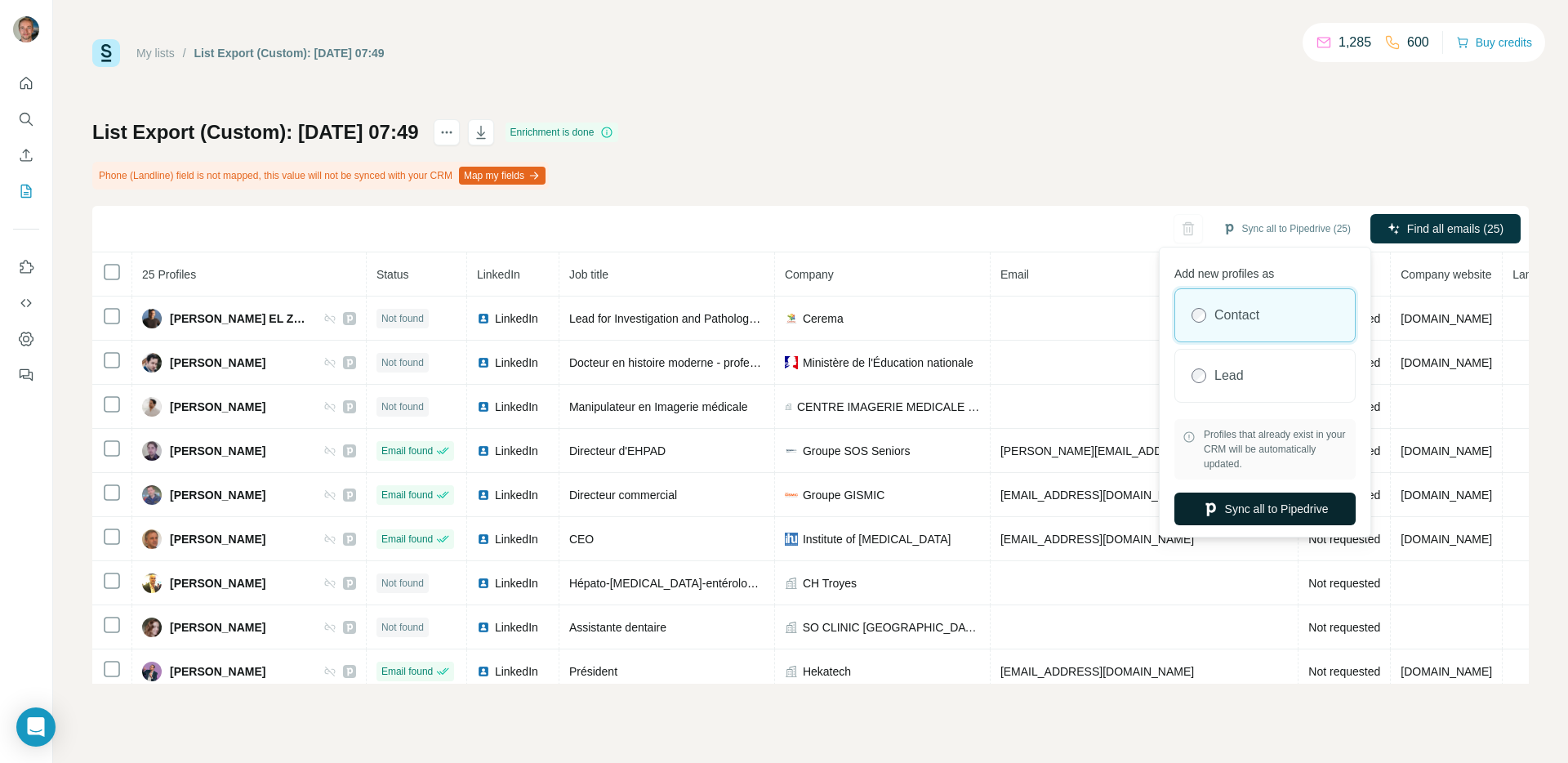
click at [1236, 504] on button "Sync all to Pipedrive" at bounding box center [1264, 509] width 181 height 33
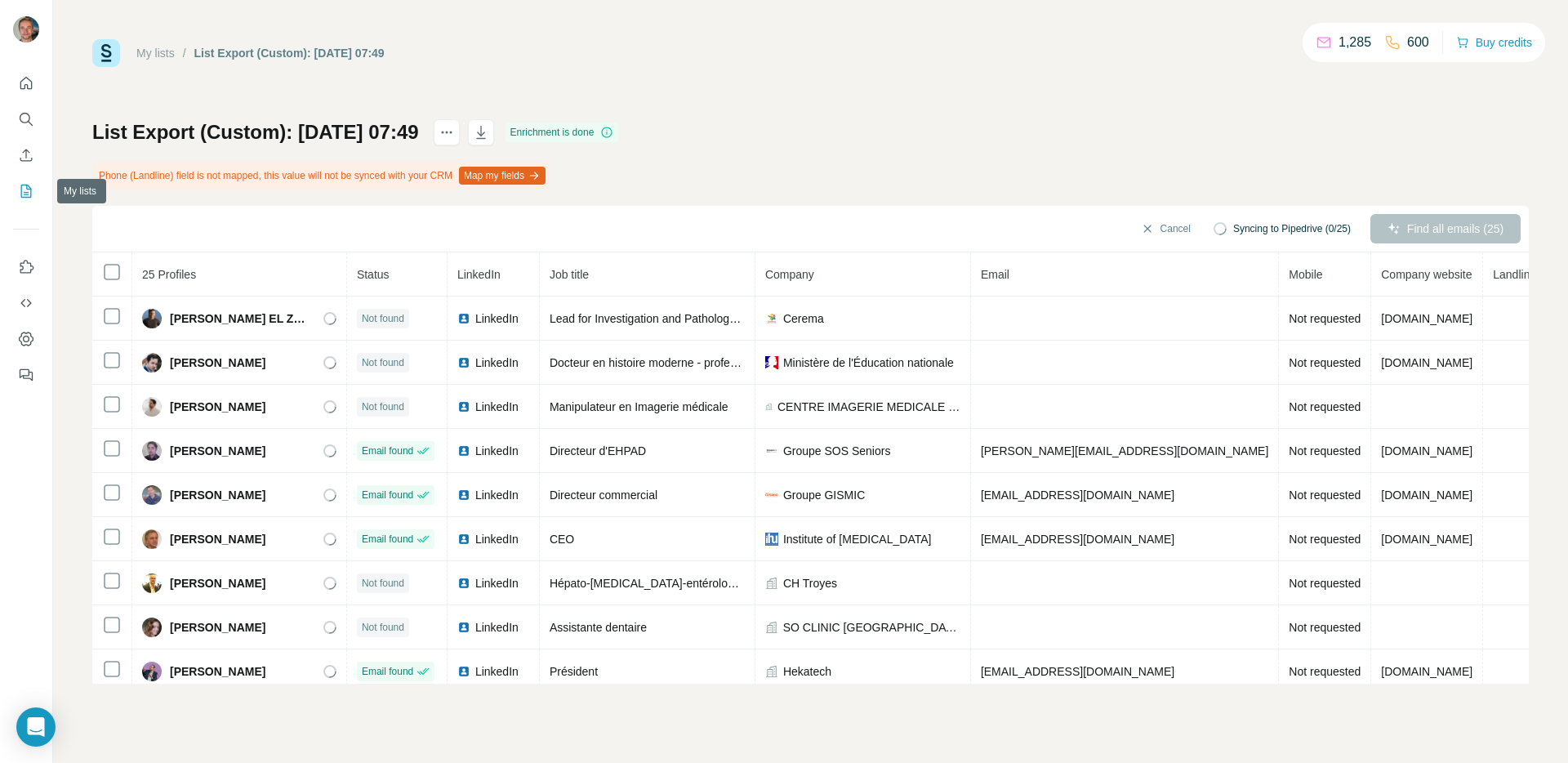
click at [32, 204] on button "My lists" at bounding box center [26, 191] width 26 height 29
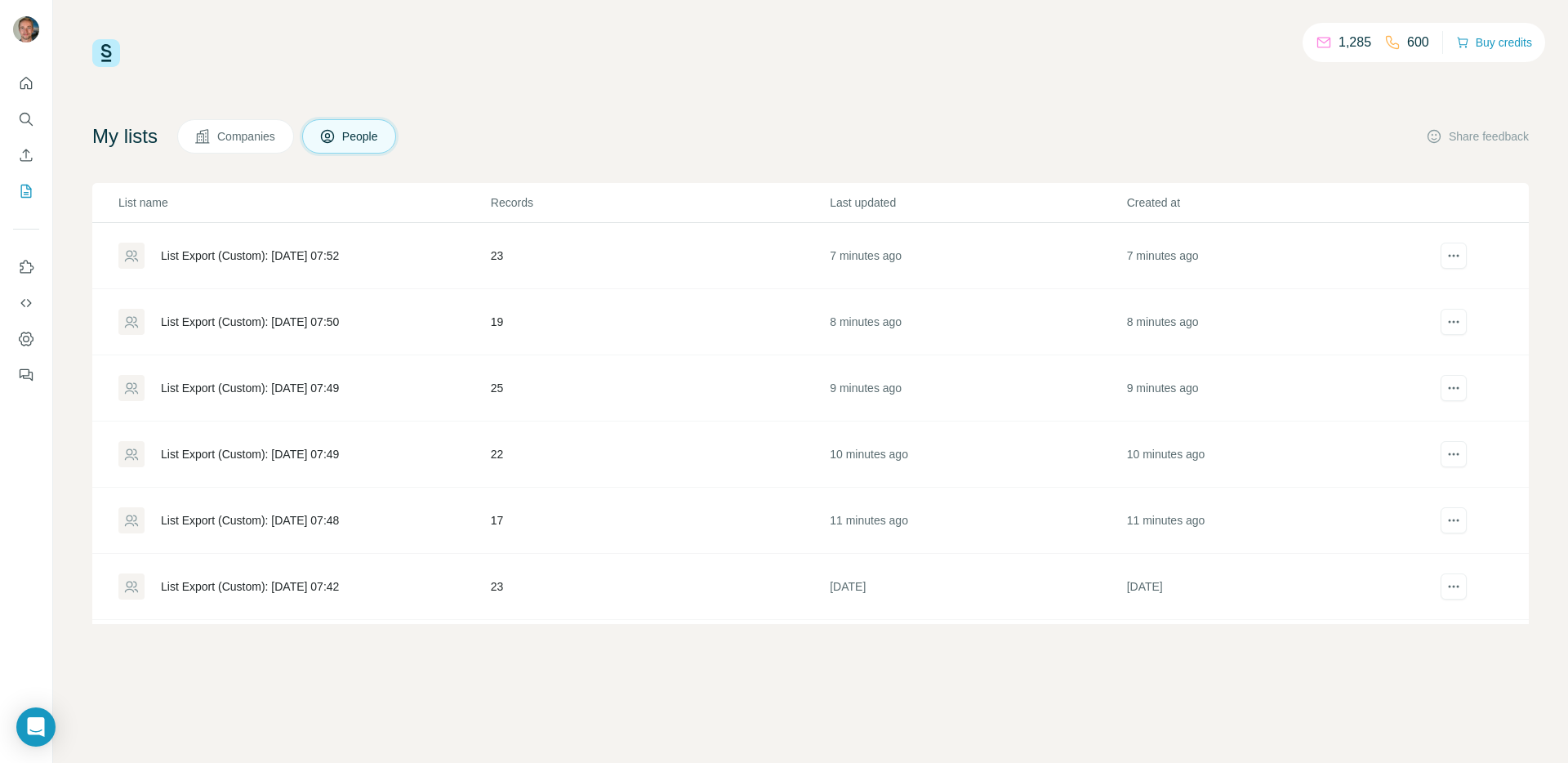
click at [307, 335] on td "List Export (Custom): [DATE] 07:50" at bounding box center [291, 322] width 398 height 66
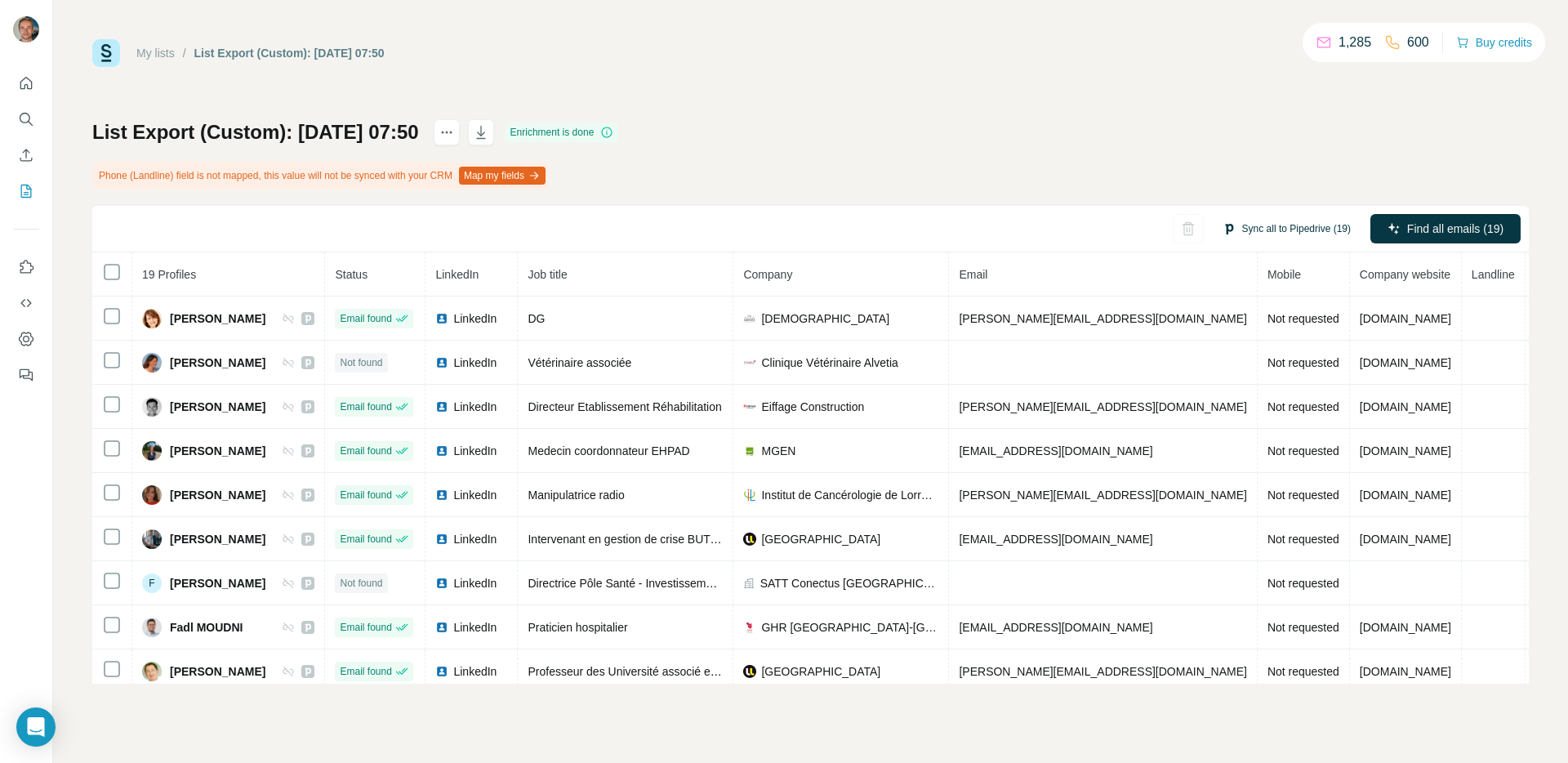
click at [1268, 232] on button "Sync all to Pipedrive (19)" at bounding box center [1286, 228] width 151 height 24
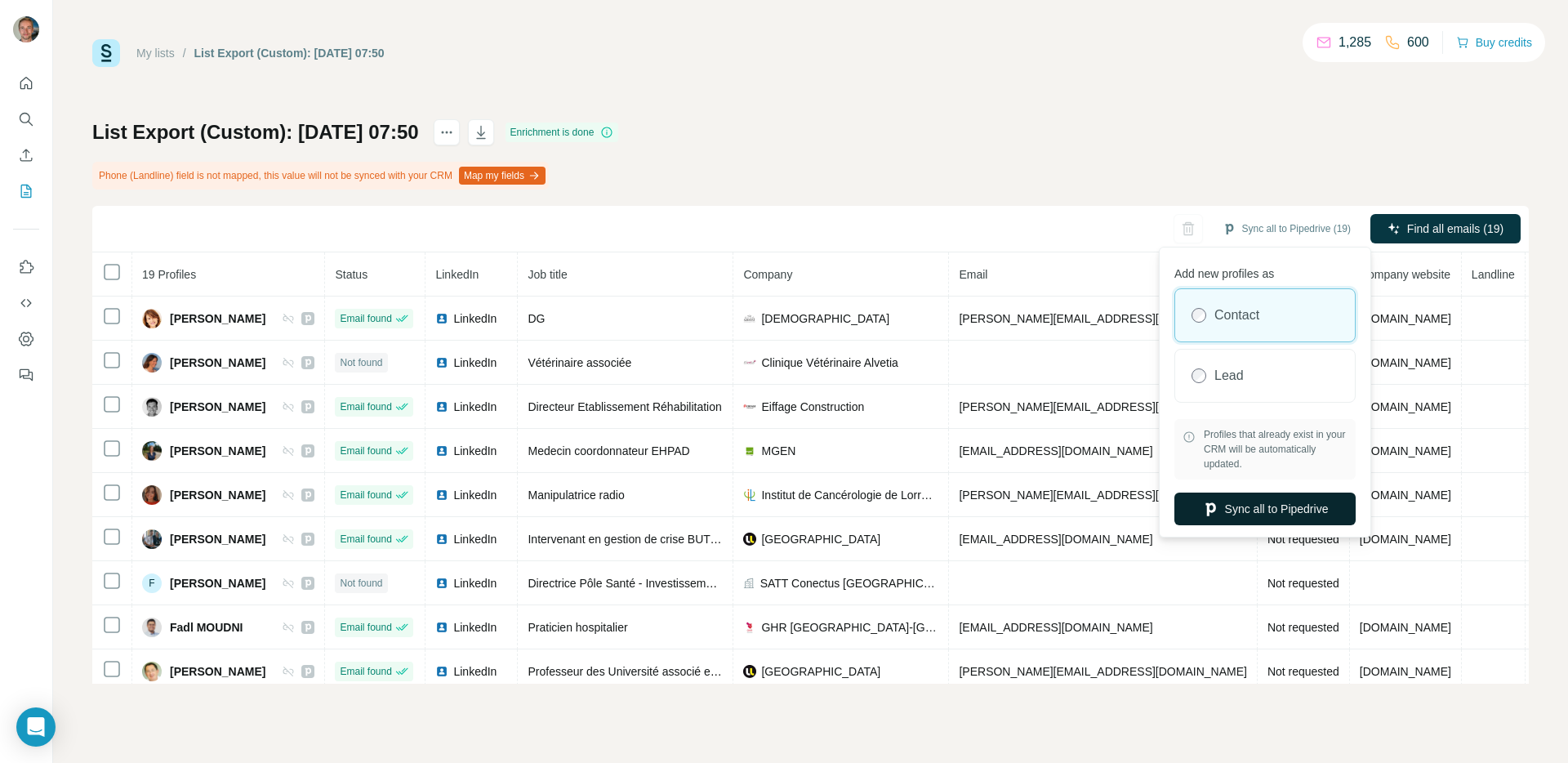
click at [1231, 511] on button "Sync all to Pipedrive" at bounding box center [1264, 509] width 181 height 33
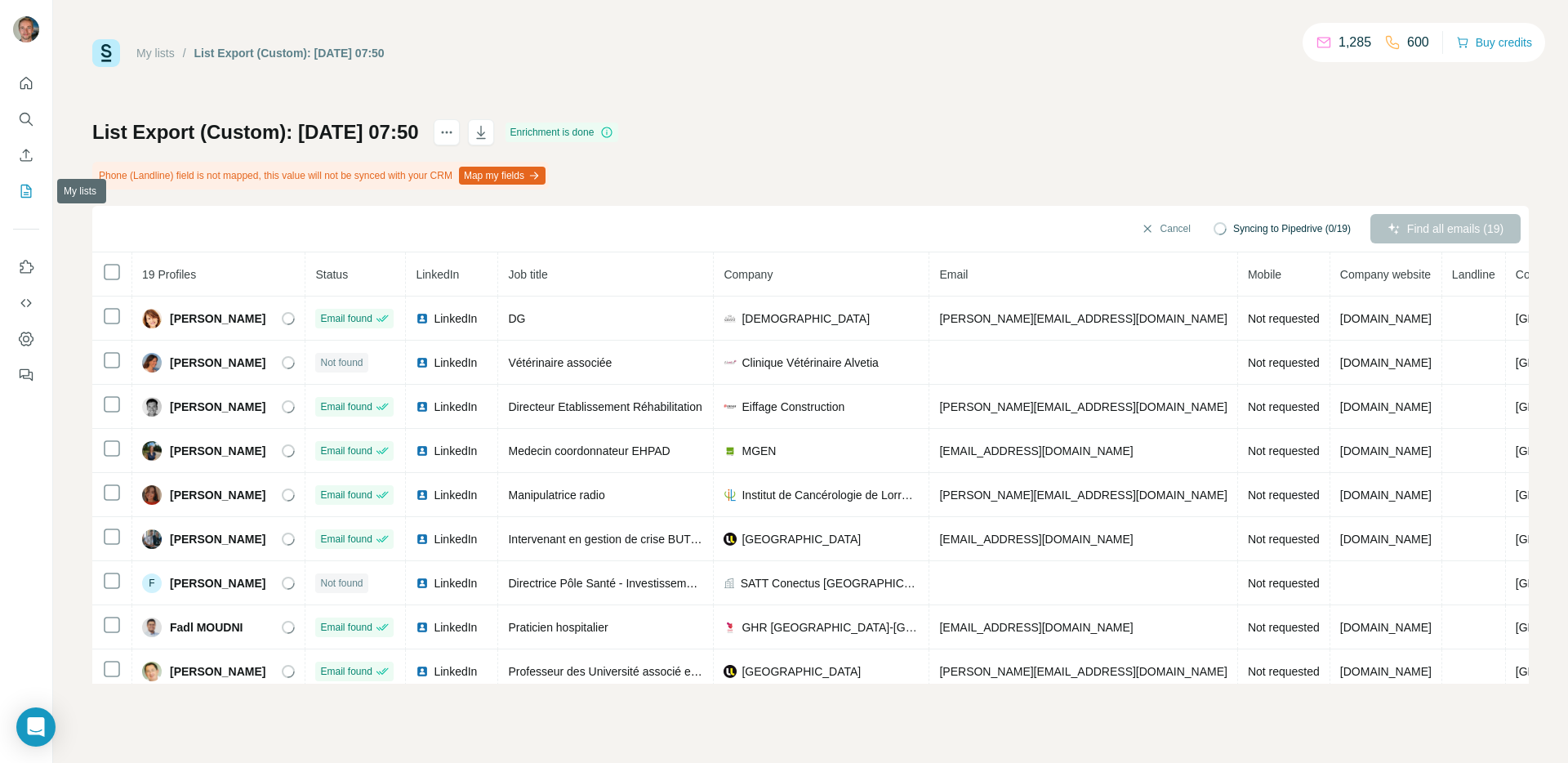
click at [27, 193] on icon "My lists" at bounding box center [28, 189] width 8 height 11
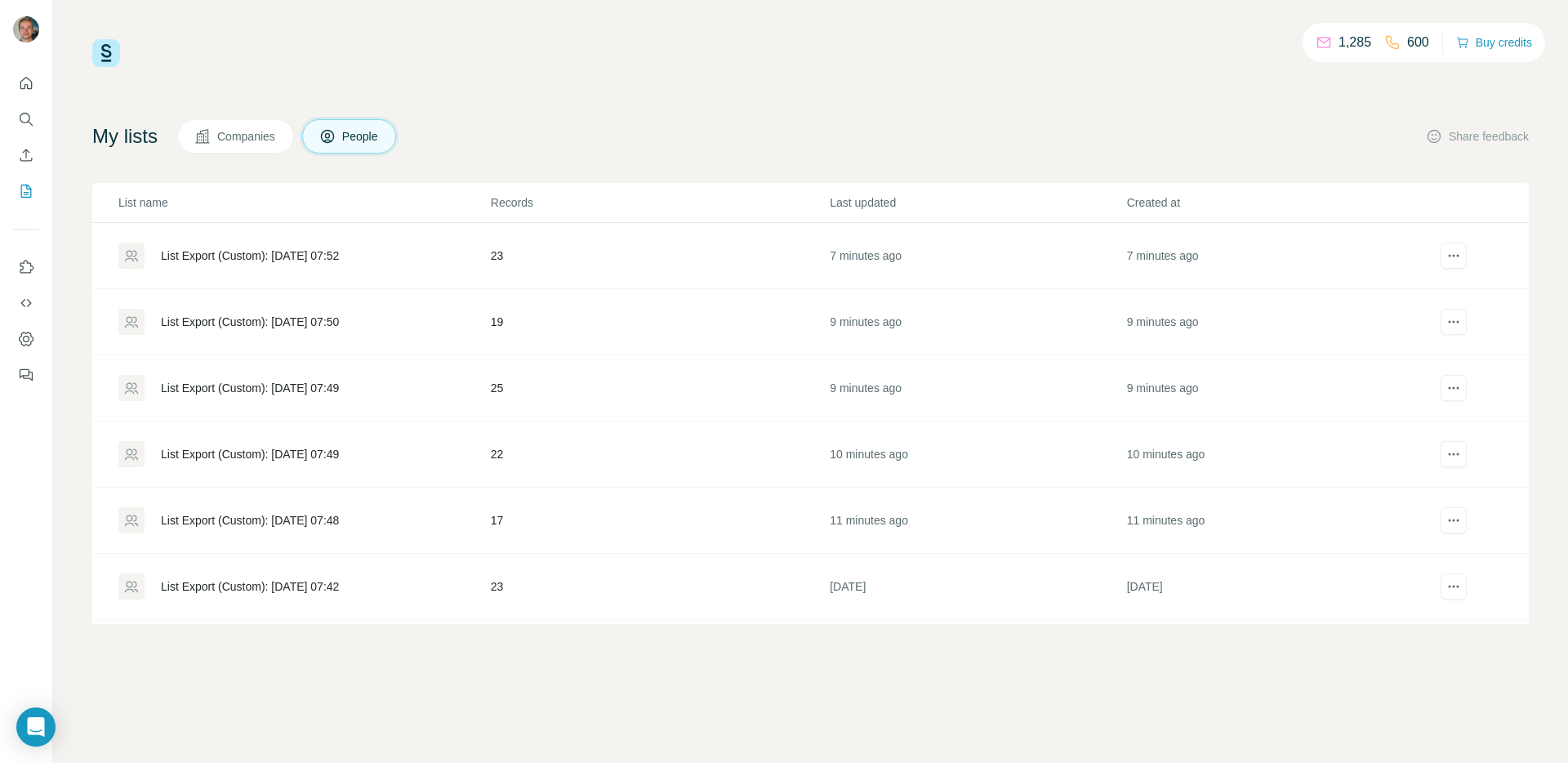
click at [298, 248] on div "List Export (Custom): [DATE] 07:52" at bounding box center [250, 256] width 178 height 17
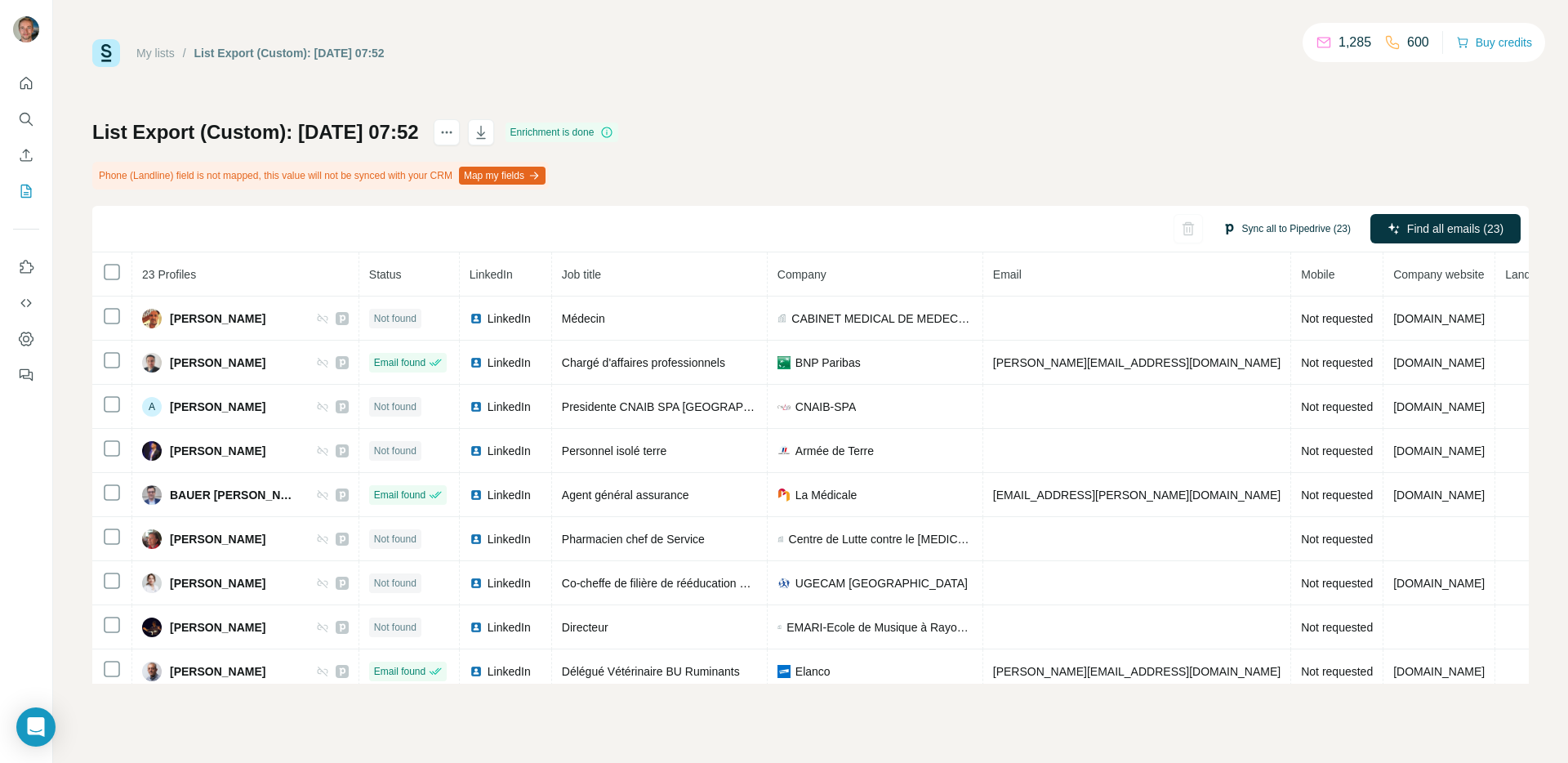
click at [1293, 217] on button "Sync all to Pipedrive (23)" at bounding box center [1286, 228] width 151 height 24
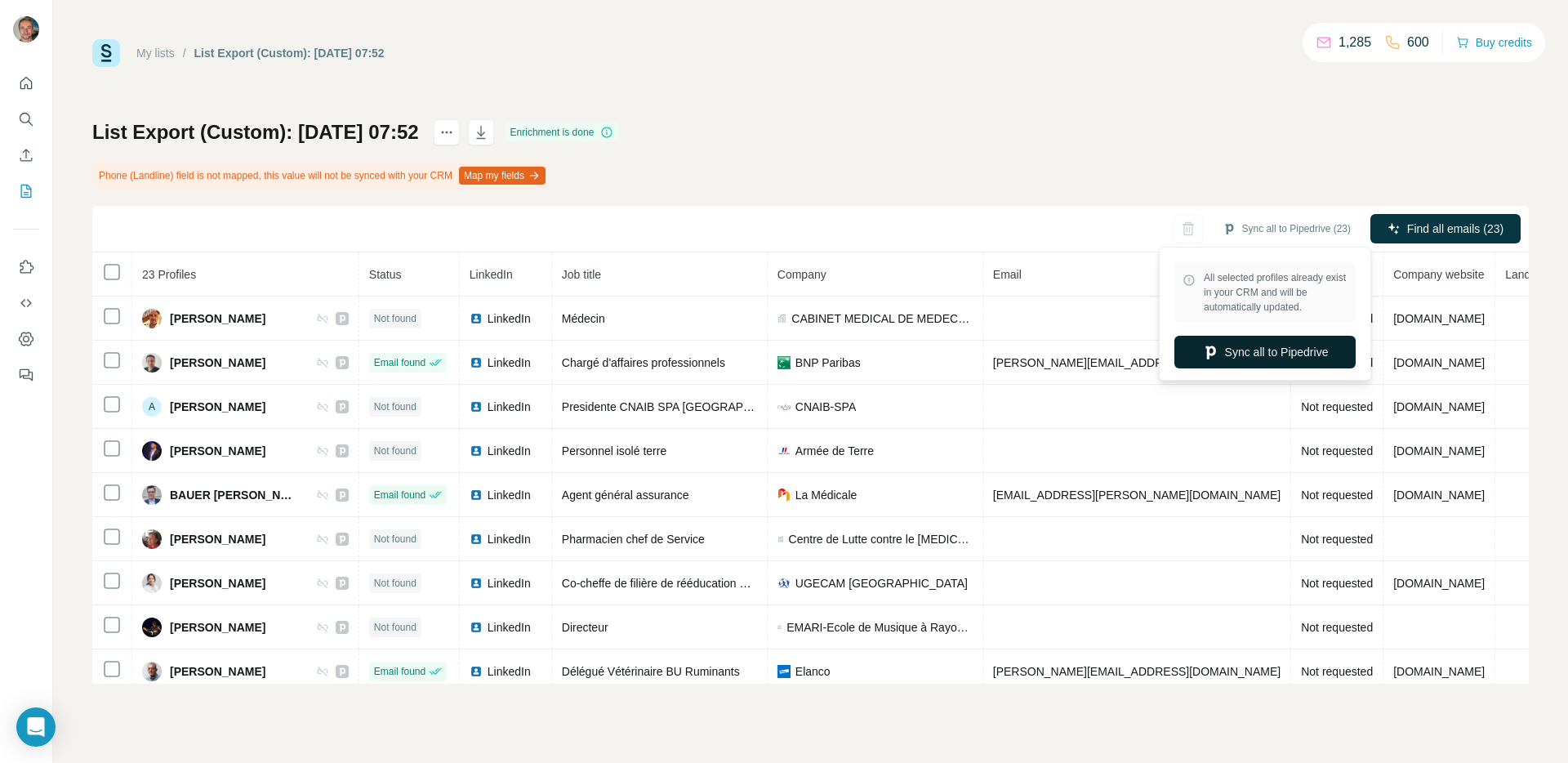
click at [1242, 343] on button "Sync all to Pipedrive" at bounding box center [1264, 352] width 181 height 33
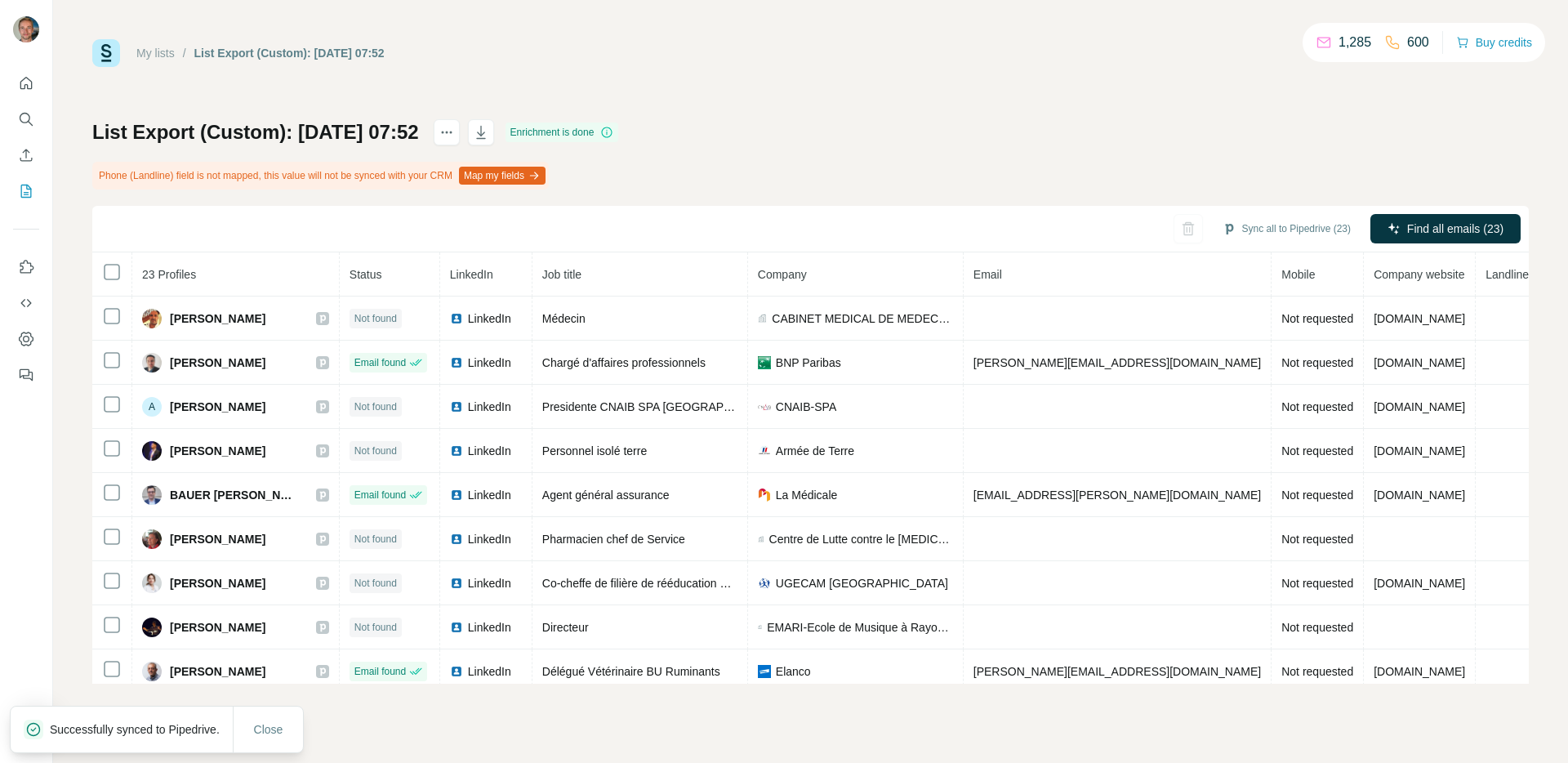
click at [35, 173] on nav at bounding box center [26, 137] width 26 height 138
click at [33, 183] on icon "My lists" at bounding box center [27, 191] width 17 height 17
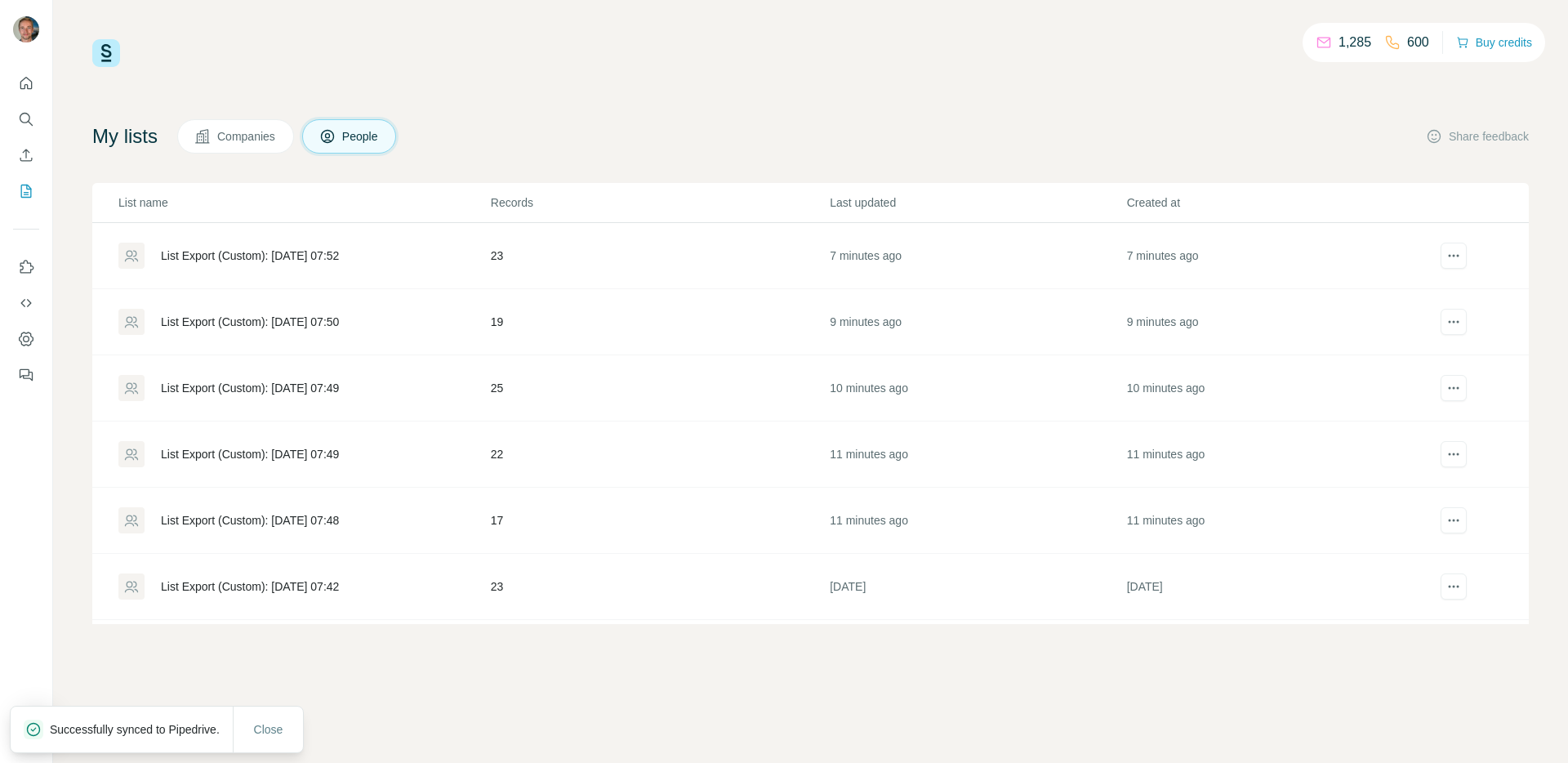
click at [190, 324] on div "List Export (Custom): [DATE] 07:50" at bounding box center [250, 322] width 178 height 17
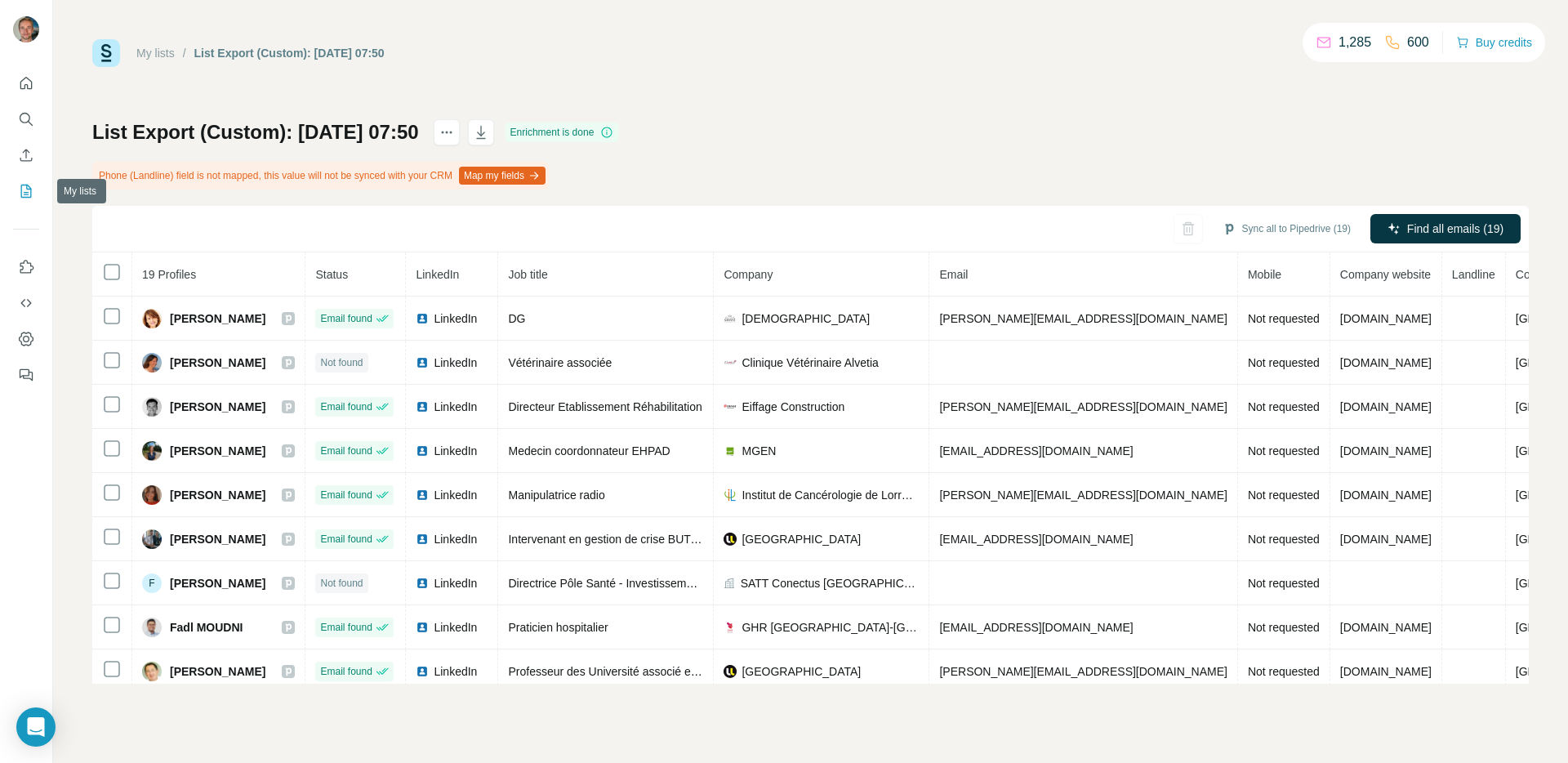
click at [28, 194] on icon "My lists" at bounding box center [28, 189] width 8 height 11
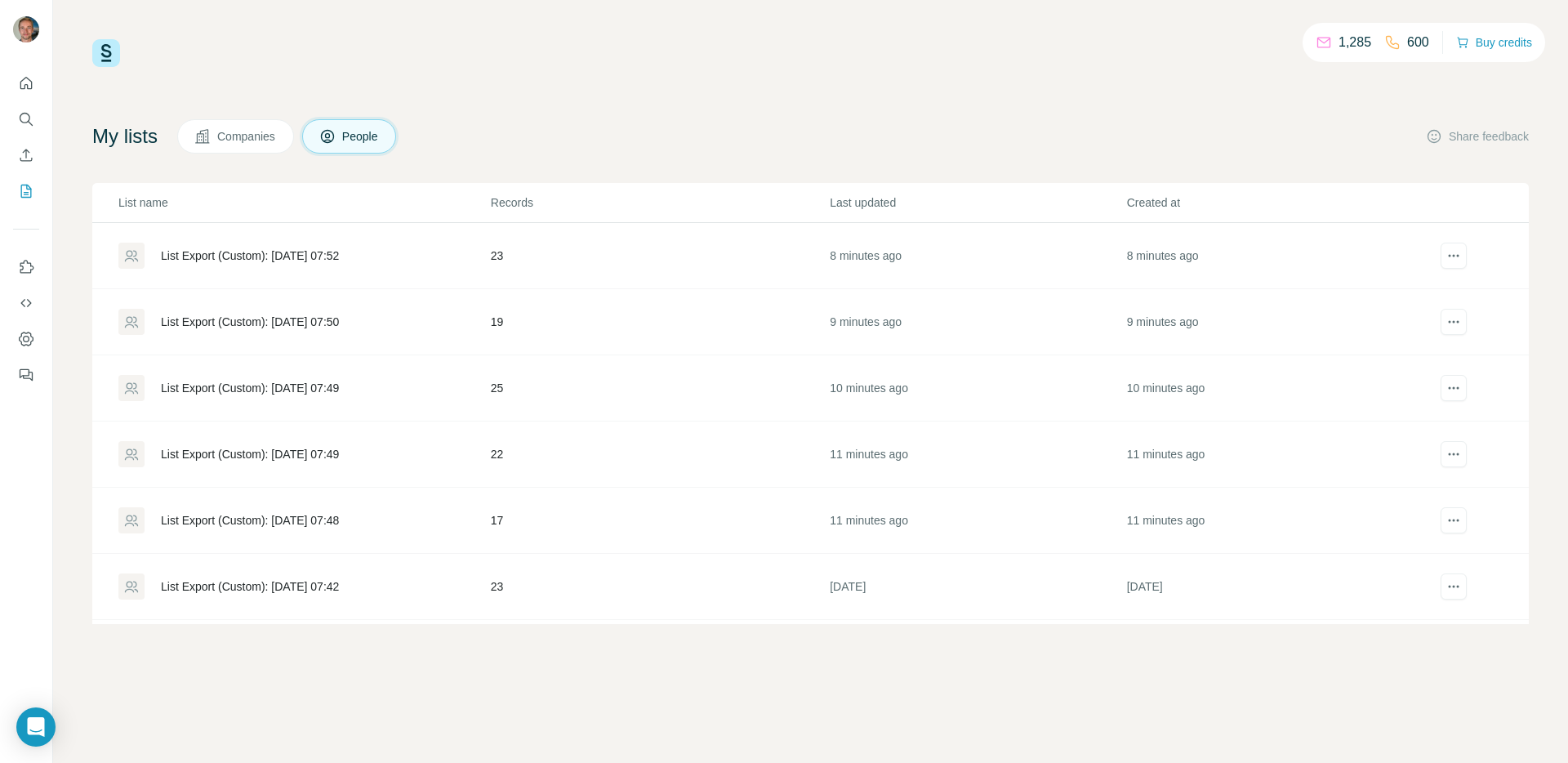
click at [266, 399] on div "List Export (Custom): [DATE] 07:49" at bounding box center [303, 388] width 371 height 26
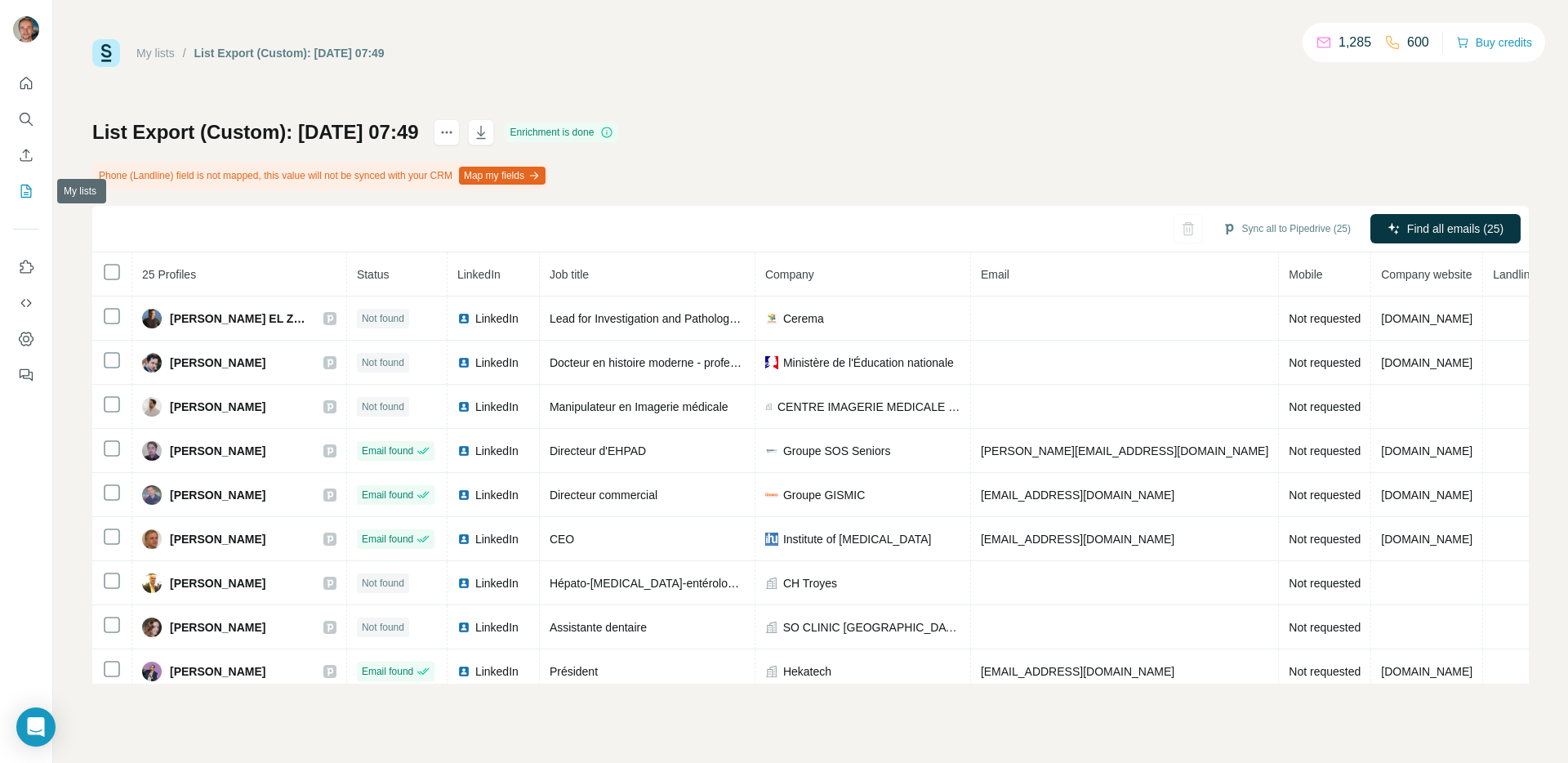
click at [34, 193] on button "My lists" at bounding box center [26, 191] width 26 height 29
